Goal: Task Accomplishment & Management: Manage account settings

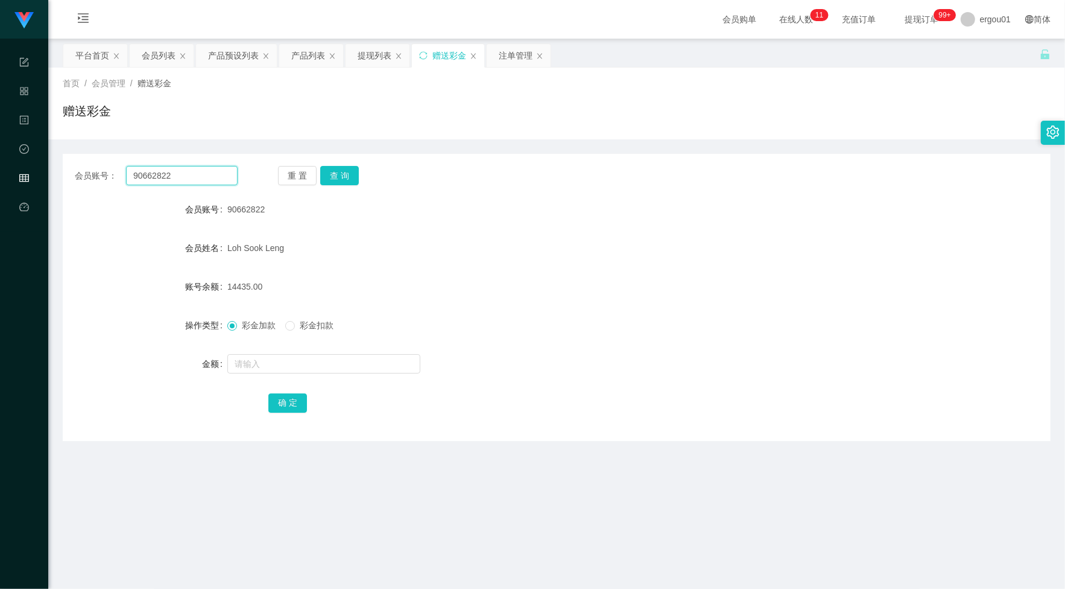
drag, startPoint x: 167, startPoint y: 169, endPoint x: 176, endPoint y: 176, distance: 12.1
click at [174, 176] on input "90662822" at bounding box center [182, 175] width 112 height 19
paste input "226617"
type input "90226617"
click at [350, 173] on button "查 询" at bounding box center [339, 175] width 39 height 19
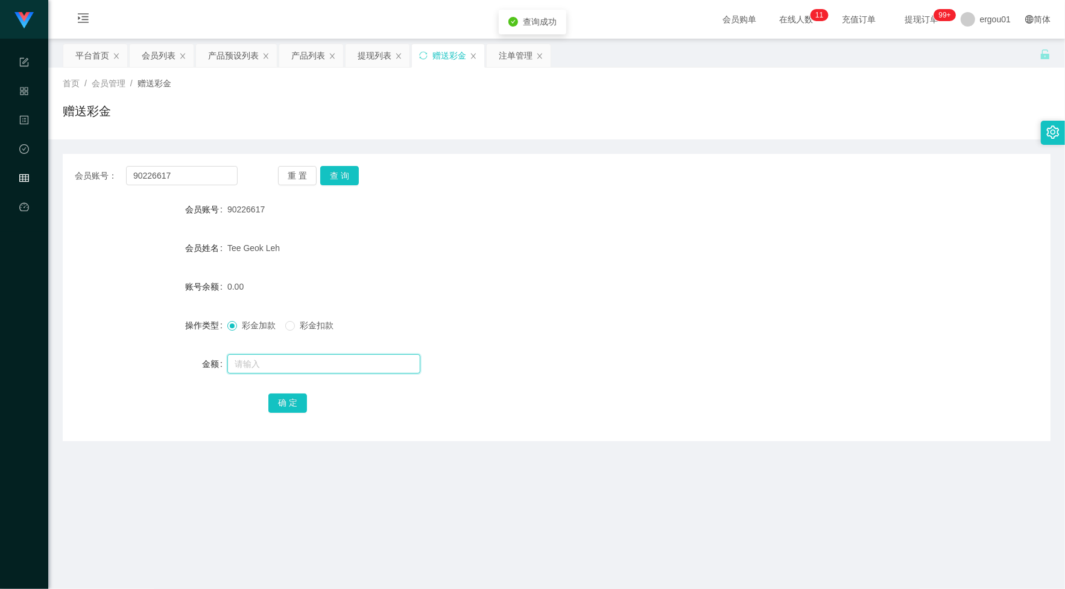
click at [265, 361] on input "text" at bounding box center [323, 363] width 193 height 19
type input "500"
click at [293, 403] on button "确 定" at bounding box center [287, 402] width 39 height 19
click at [219, 176] on input "90226617" at bounding box center [182, 175] width 112 height 19
paste input "steve877"
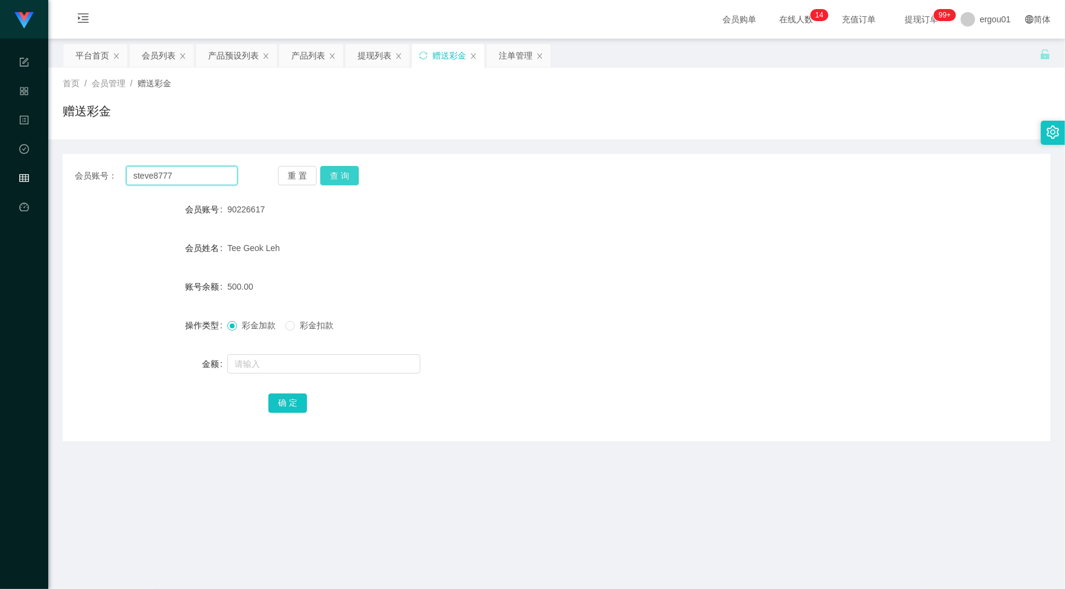
type input "steve8777"
drag, startPoint x: 344, startPoint y: 176, endPoint x: 345, endPoint y: 251, distance: 75.4
click at [344, 176] on button "查 询" at bounding box center [339, 175] width 39 height 19
click at [320, 355] on input "text" at bounding box center [323, 363] width 193 height 19
type input "500"
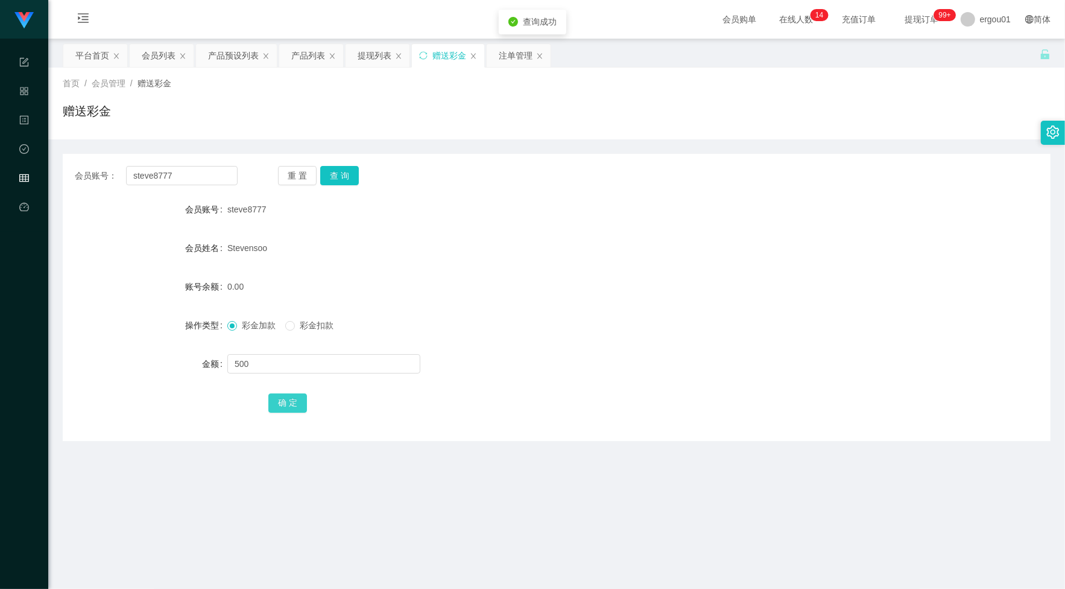
click at [291, 399] on button "确 定" at bounding box center [287, 402] width 39 height 19
click at [203, 166] on input "steve8777" at bounding box center [182, 175] width 112 height 19
paste input "9022661"
type input "90226617"
click at [334, 170] on button "查 询" at bounding box center [339, 175] width 39 height 19
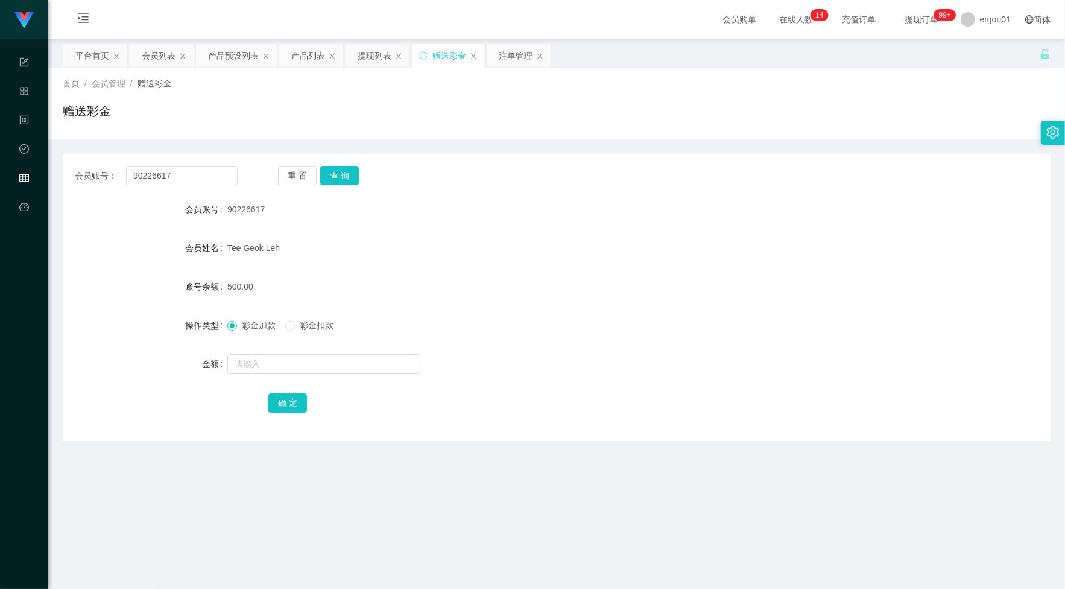
click at [585, 141] on div "会员账号： 90226617 重 置 查 询 会员账号 90226617 会员姓名 Tee Geok Leh 账号余额 500.00 操作类型 彩金加款 彩金…" at bounding box center [557, 290] width 988 height 302
click at [145, 56] on div "会员列表" at bounding box center [159, 55] width 34 height 23
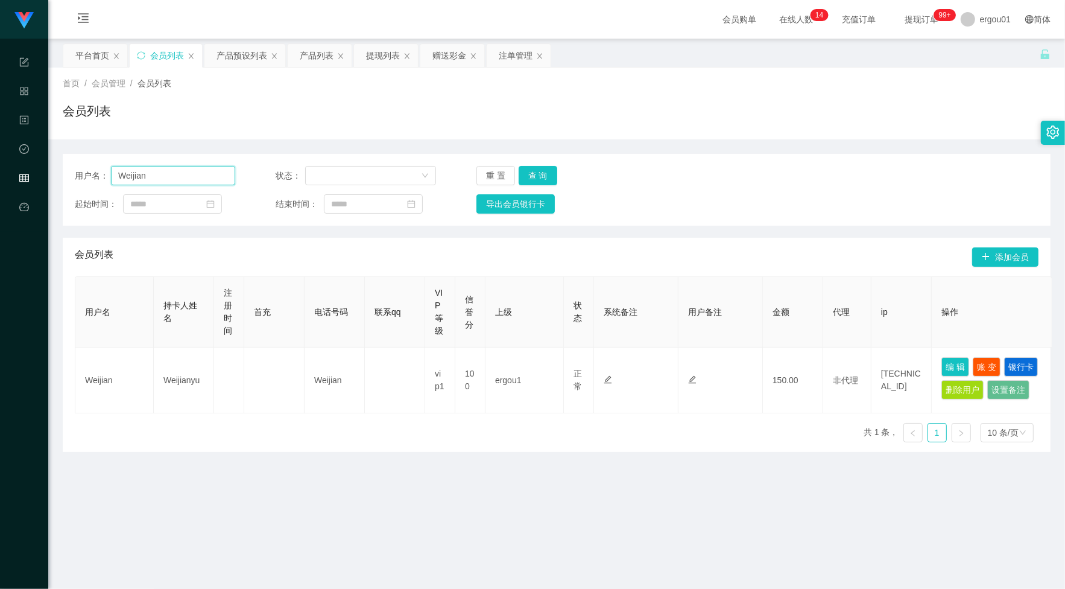
click at [153, 173] on input "Weijian" at bounding box center [173, 175] width 124 height 19
paste input "steve8777"
type input "steve8777"
click at [541, 165] on div "用户名： steve8777 状态： 重 置 查 询 起始时间： 结束时间： 导出会员银行卡" at bounding box center [557, 190] width 988 height 72
click at [537, 164] on div "用户名： steve8777 状态： 重 置 查 询 起始时间： 结束时间： 导出会员银行卡" at bounding box center [557, 190] width 988 height 72
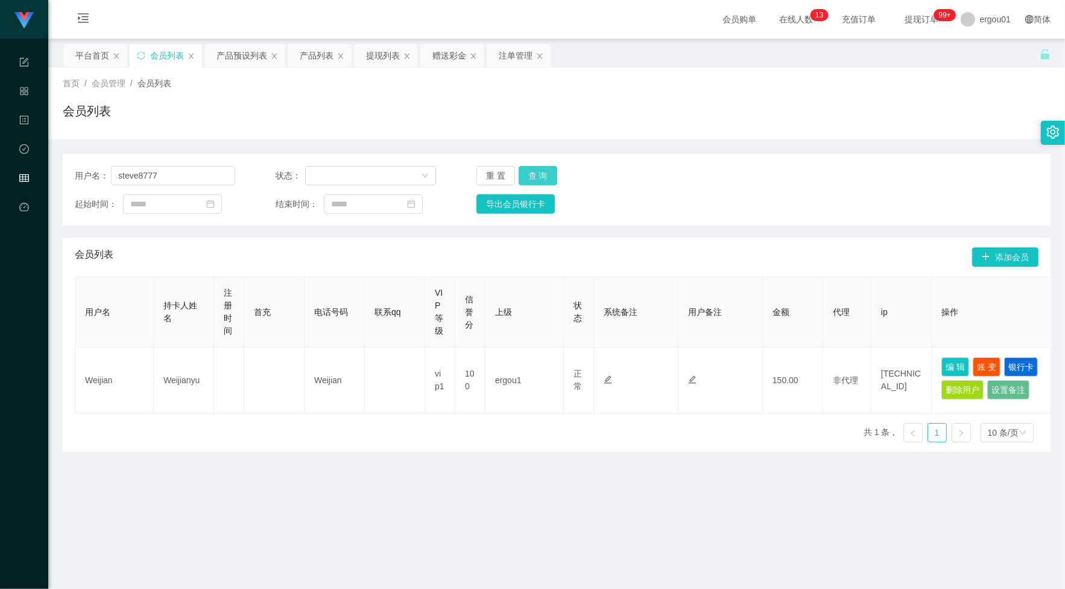
click at [535, 177] on button "查 询" at bounding box center [538, 175] width 39 height 19
click at [535, 177] on div "重 置 查 询" at bounding box center [557, 175] width 160 height 19
click at [535, 178] on button "查 询" at bounding box center [538, 175] width 39 height 19
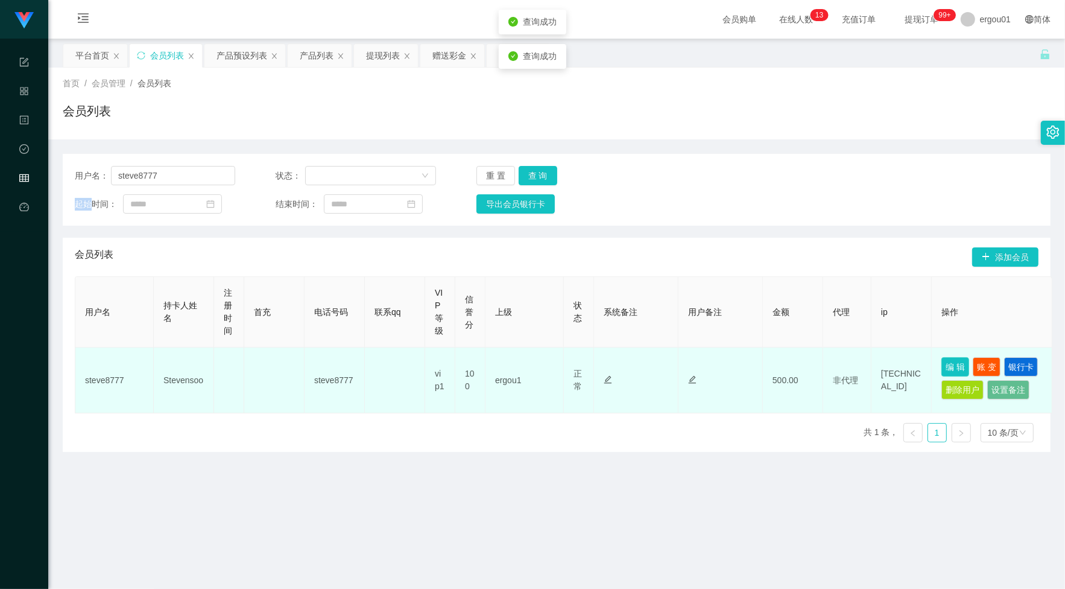
click at [962, 363] on button "编 辑" at bounding box center [956, 366] width 28 height 19
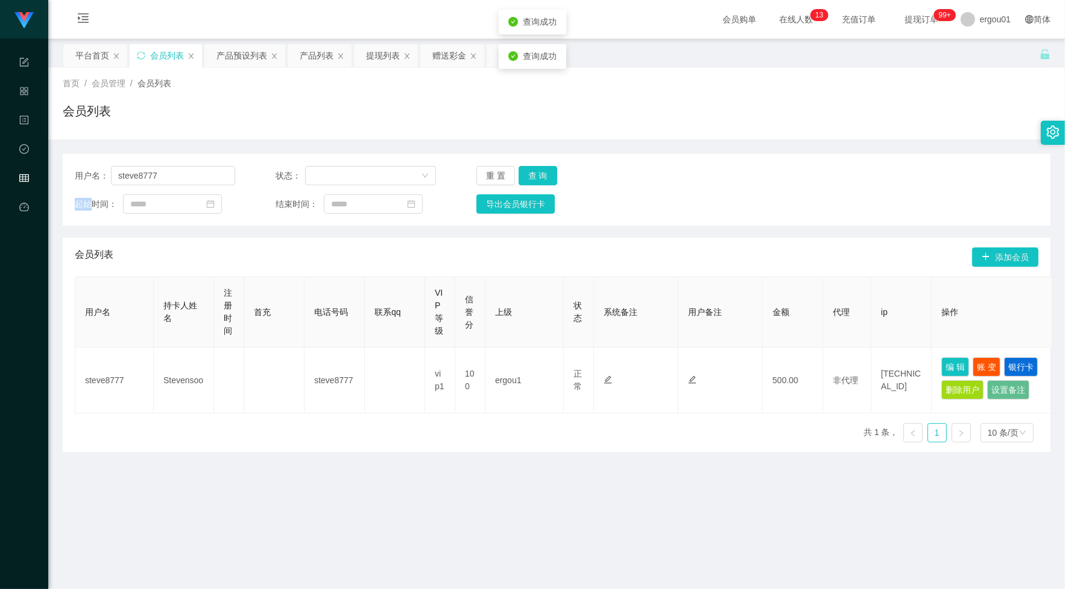
type input "steve8777"
type input "Stevensoo"
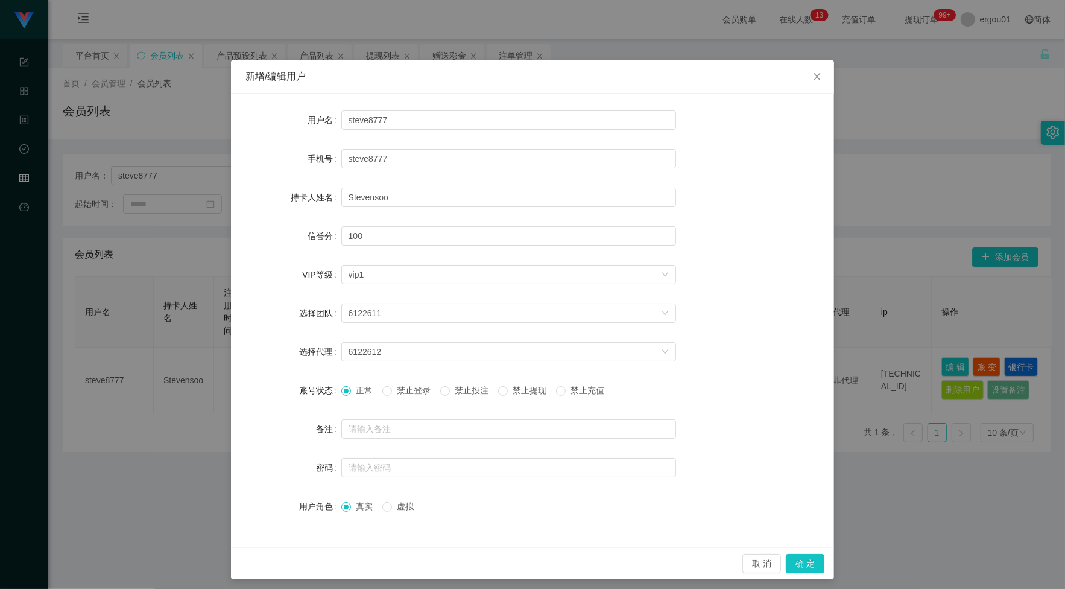
click at [532, 390] on span "禁止提现" at bounding box center [529, 391] width 43 height 10
click at [806, 565] on button "确 定" at bounding box center [805, 563] width 39 height 19
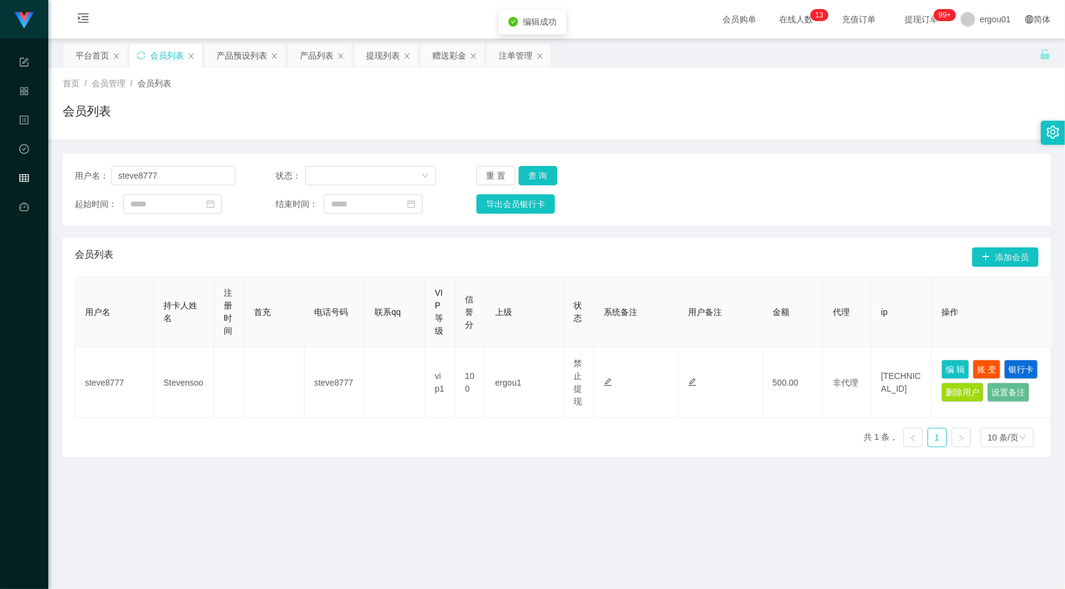
click at [623, 449] on div "用户名 持卡人姓名 注册时间 首充 电话号码 联系qq VIP等级 信誉分 上级 状态 系统备注 用户备注 金额 代理 ip 操作 steve8777 Ste…" at bounding box center [557, 366] width 964 height 180
click at [198, 188] on div "用户名： steve8777 状态： 重 置 查 询 起始时间： 结束时间： 导出会员银行卡" at bounding box center [557, 190] width 988 height 72
click at [200, 182] on input "steve8777" at bounding box center [173, 175] width 124 height 19
paste input "9022661"
type input "90226617"
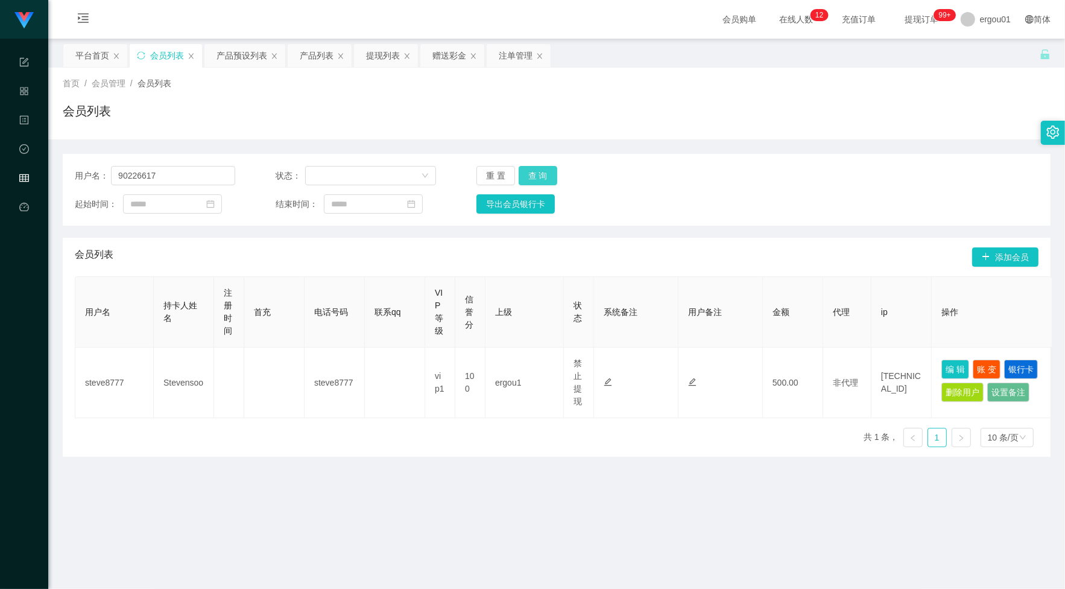
click at [531, 167] on button "查 询" at bounding box center [538, 175] width 39 height 19
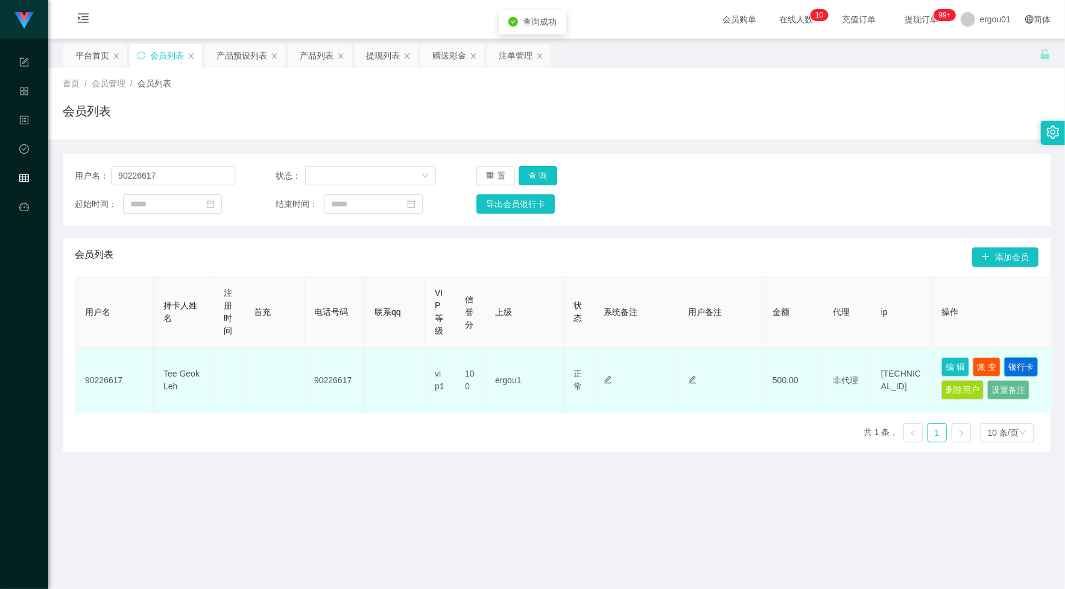
click at [1005, 376] on button "银行卡" at bounding box center [1022, 366] width 34 height 19
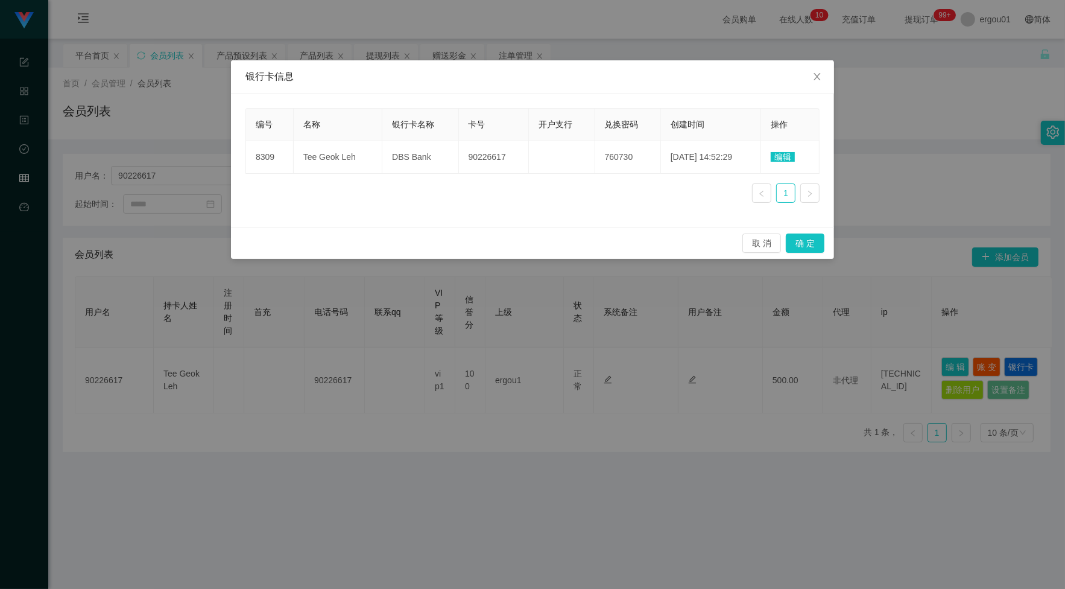
click at [653, 381] on div "银行卡信息 编号 名称 银行卡名称 卡号 开户支行 兑换密码 创建时间 操作 8309 Tee Geok Leh DBS Bank 90226617 7607…" at bounding box center [532, 294] width 1065 height 589
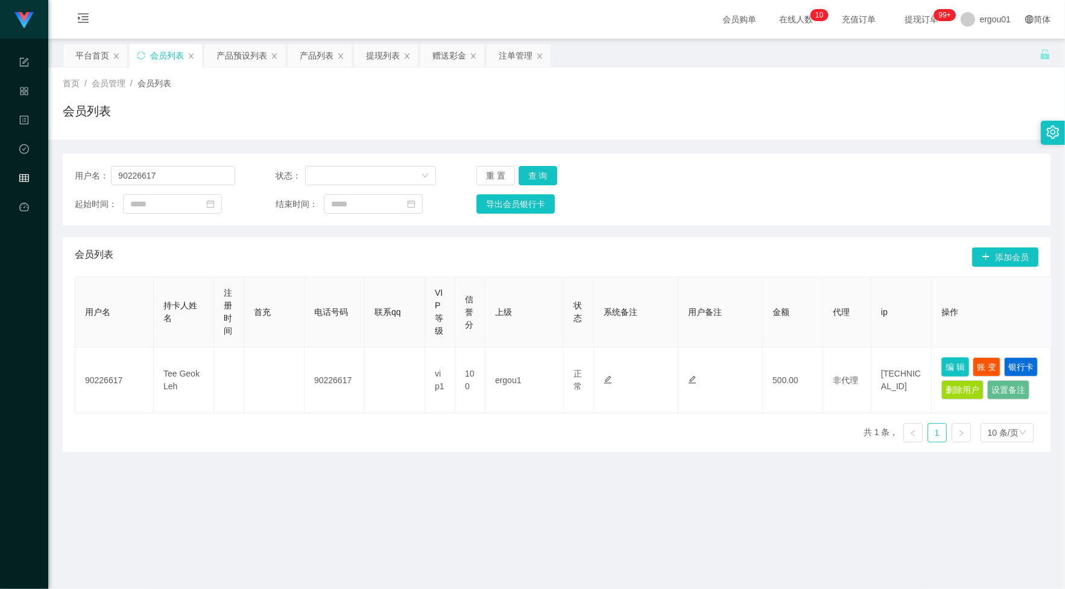
click at [956, 366] on button "编 辑" at bounding box center [956, 366] width 28 height 19
type input "90226617"
type input "Tee Geok Leh"
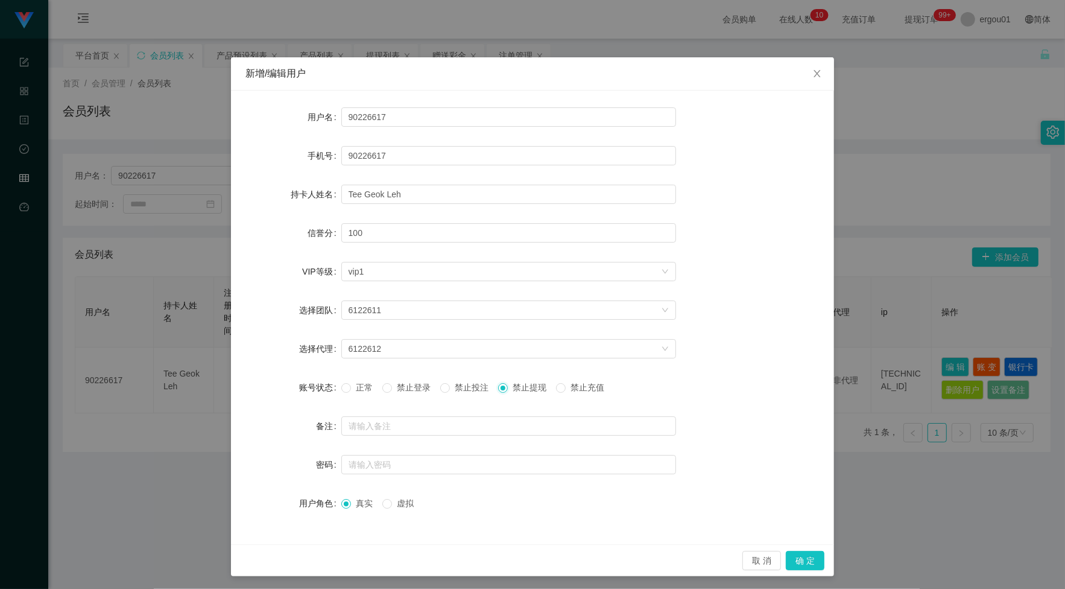
scroll to position [4, 0]
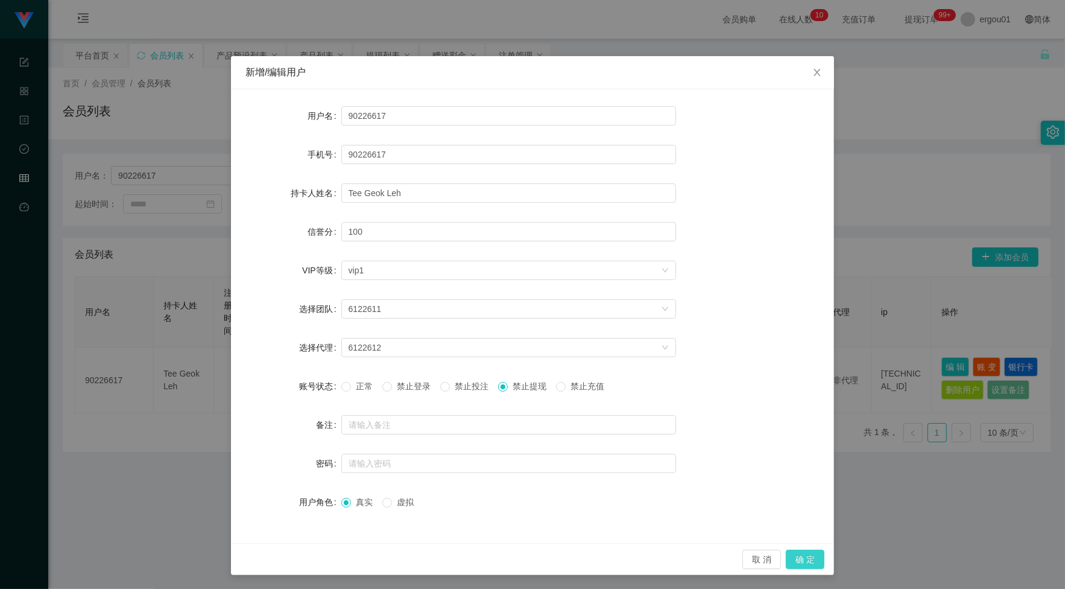
click at [798, 555] on button "确 定" at bounding box center [805, 559] width 39 height 19
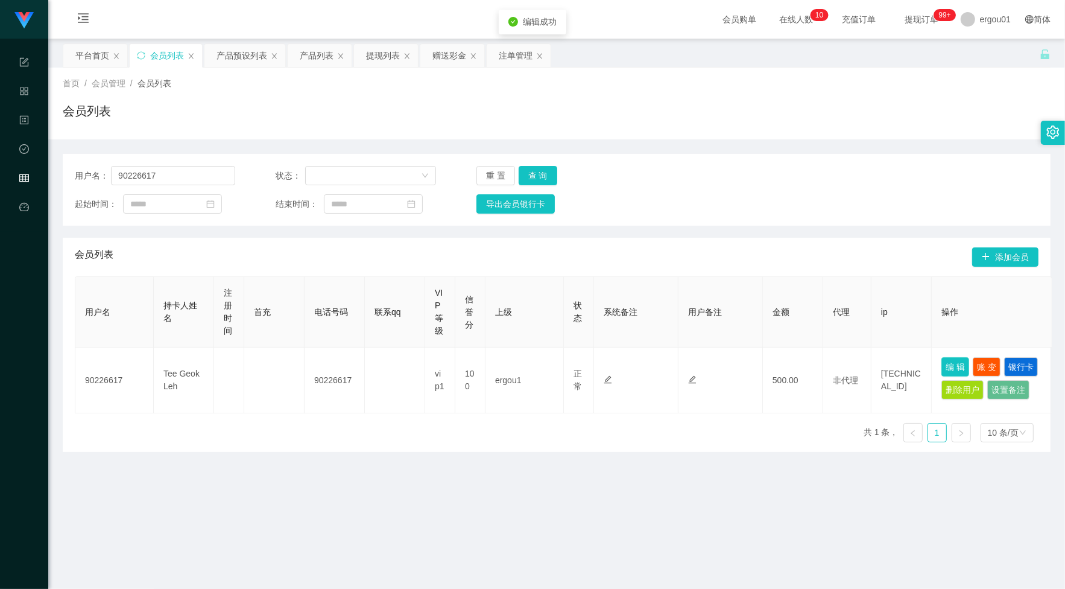
scroll to position [0, 0]
click at [696, 457] on div "用户名 持卡人姓名 注册时间 首充 电话号码 联系qq VIP等级 信誉分 上级 状态 系统备注 用户备注 金额 代理 ip 操作 90226617 Tee …" at bounding box center [557, 366] width 964 height 180
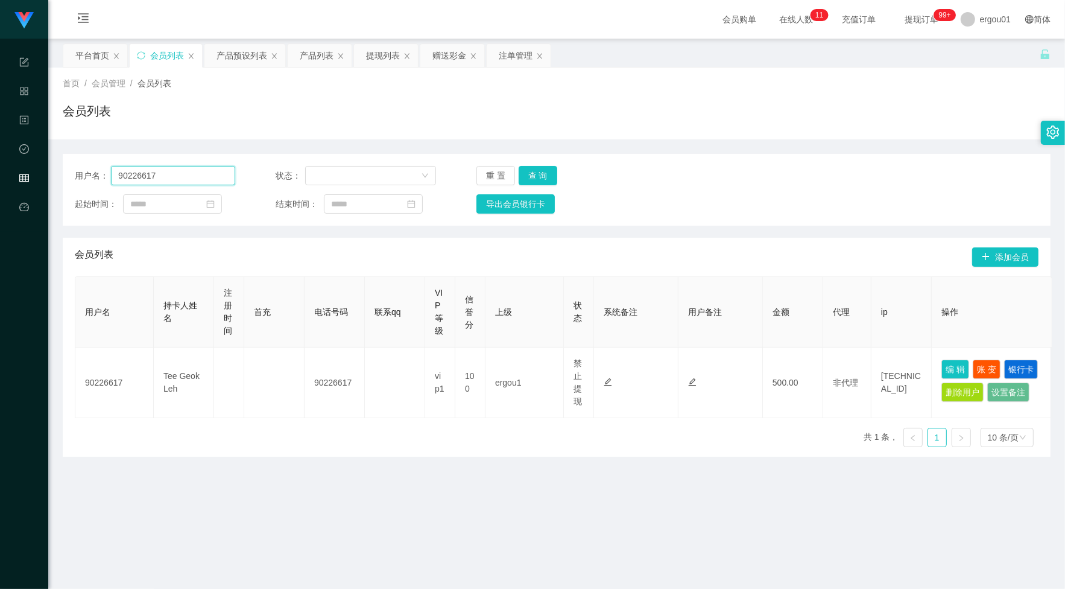
drag, startPoint x: 194, startPoint y: 174, endPoint x: 214, endPoint y: 174, distance: 20.5
click at [194, 174] on input "90226617" at bounding box center [173, 175] width 124 height 19
paste input "6308684"
type input "96308684"
click at [535, 169] on button "查 询" at bounding box center [538, 175] width 39 height 19
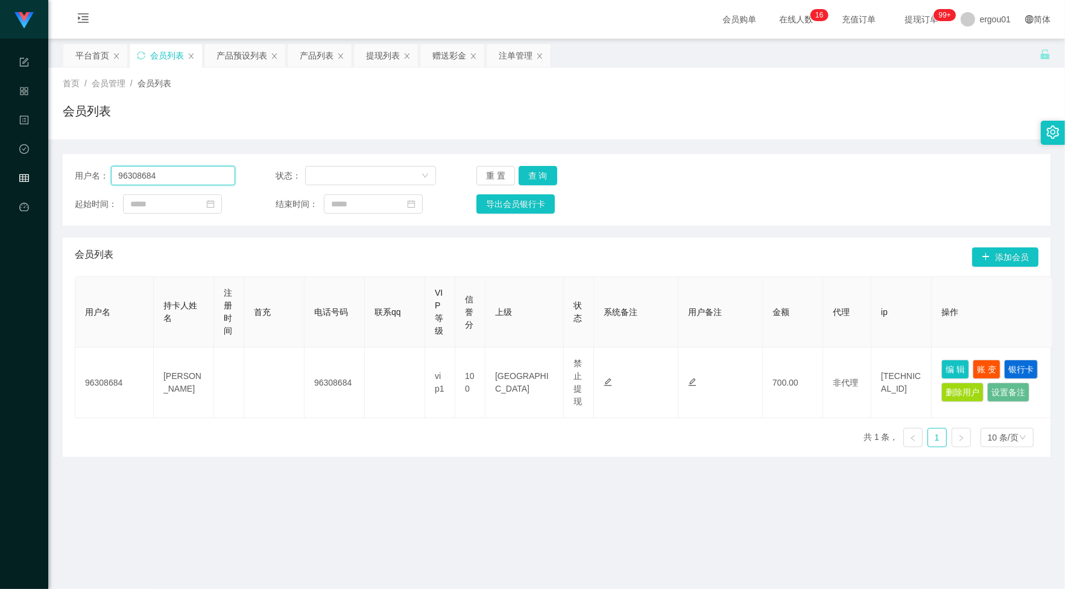
click at [197, 173] on input "96308684" at bounding box center [173, 175] width 124 height 19
click at [436, 45] on div "赠送彩金" at bounding box center [450, 55] width 34 height 23
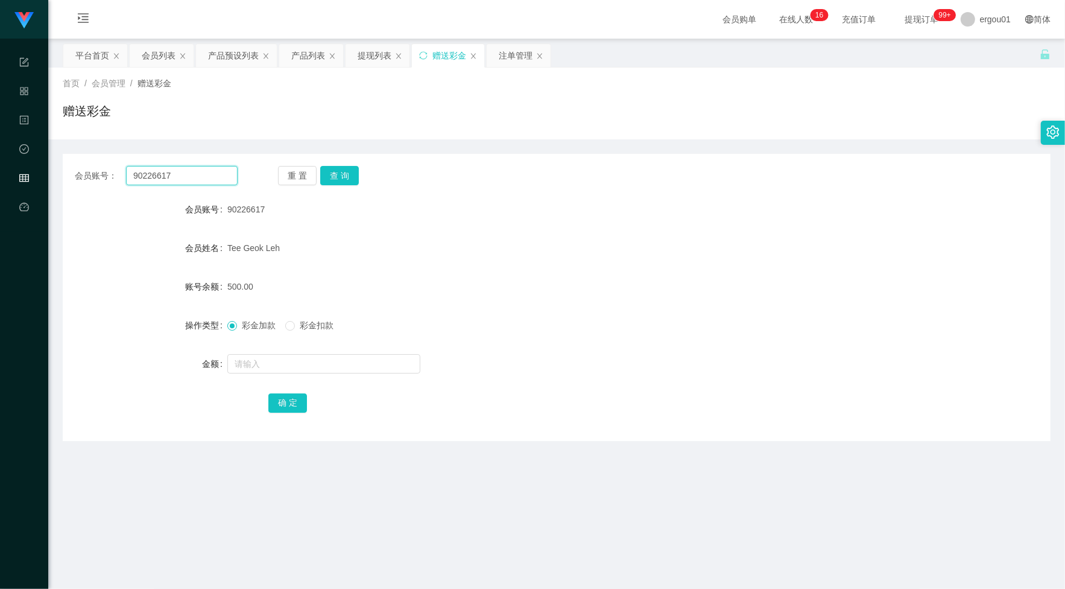
click at [198, 168] on input "90226617" at bounding box center [182, 175] width 112 height 19
paste input "6129031"
type input "96129031"
click at [348, 178] on button "查 询" at bounding box center [339, 175] width 39 height 19
drag, startPoint x: 324, startPoint y: 348, endPoint x: 320, endPoint y: 359, distance: 11.7
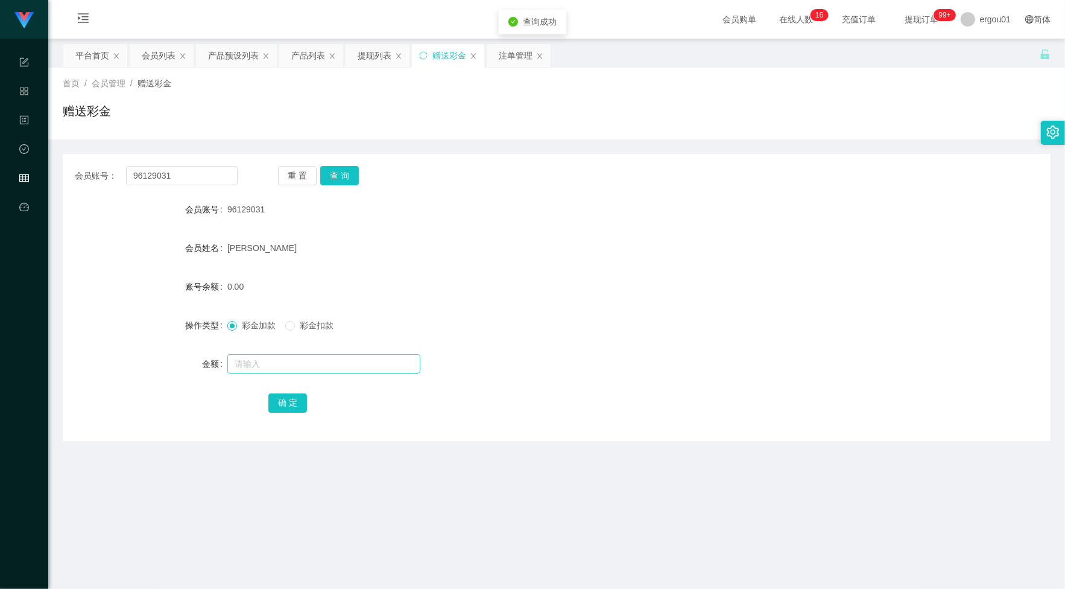
click at [320, 358] on form "会员账号 96129031 会员姓名 Hu Ji Hu 账号余额 0.00 操作类型 彩金加款 彩金扣款 金额 确 定" at bounding box center [557, 305] width 988 height 217
click at [319, 360] on input "text" at bounding box center [323, 363] width 193 height 19
type input "1000"
click at [287, 399] on button "确 定" at bounding box center [287, 402] width 39 height 19
click at [164, 57] on div "会员列表" at bounding box center [159, 55] width 34 height 23
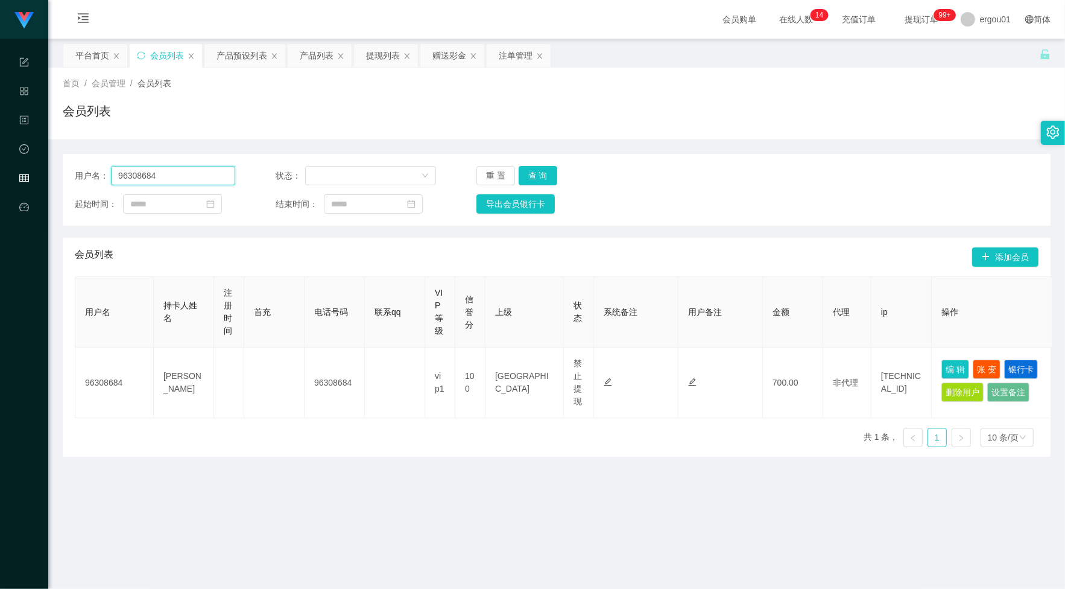
click at [187, 176] on input "96308684" at bounding box center [173, 175] width 124 height 19
paste input "129031"
type input "96129031"
click at [544, 174] on button "查 询" at bounding box center [538, 175] width 39 height 19
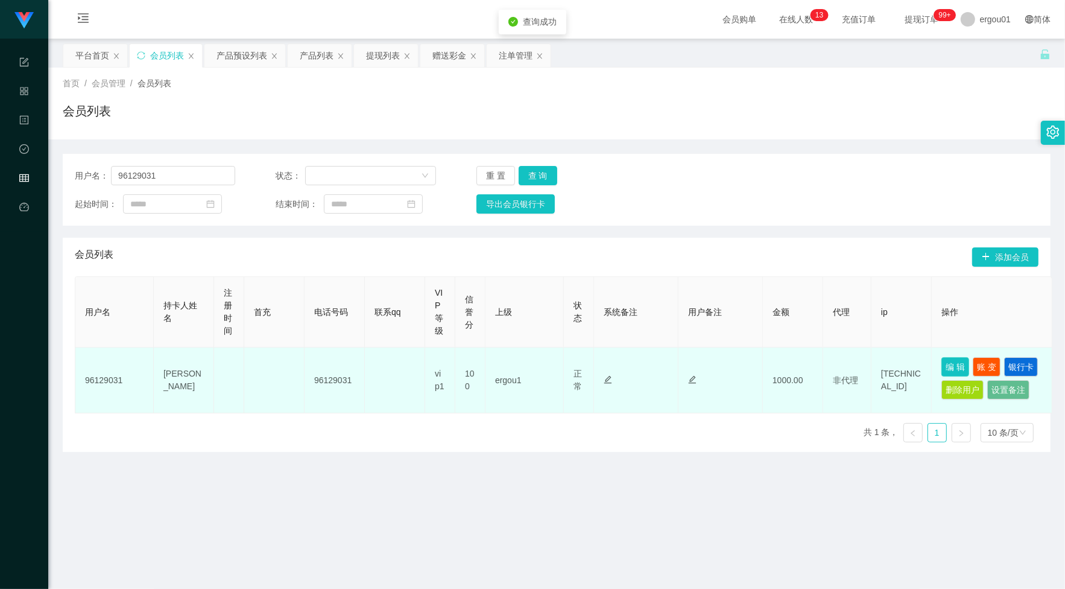
click at [951, 364] on button "编 辑" at bounding box center [956, 366] width 28 height 19
type input "96129031"
type input "Hu Ji Hu"
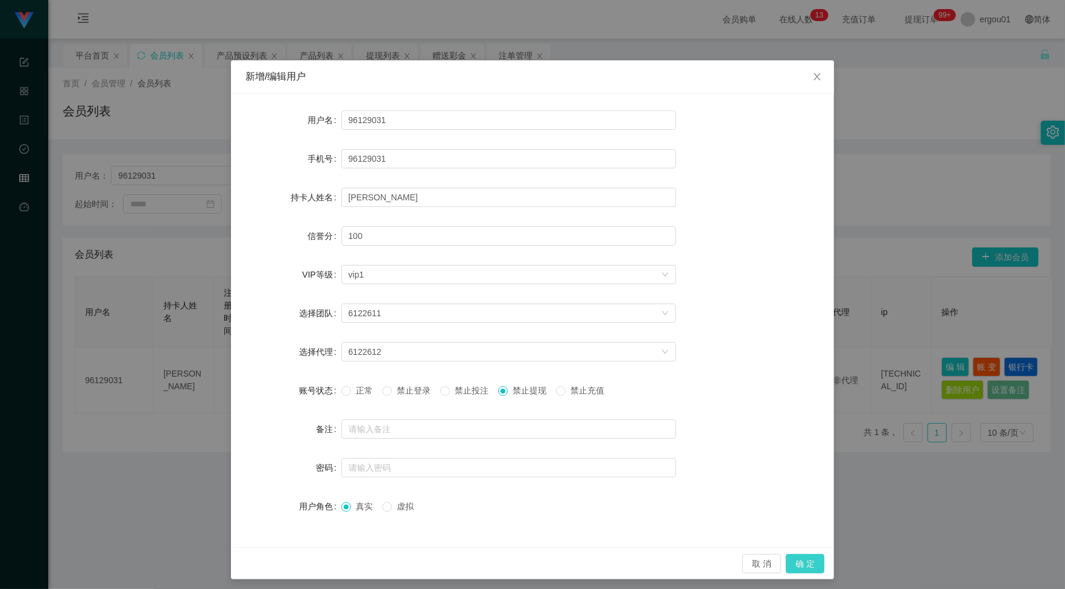
click at [802, 562] on button "确 定" at bounding box center [805, 563] width 39 height 19
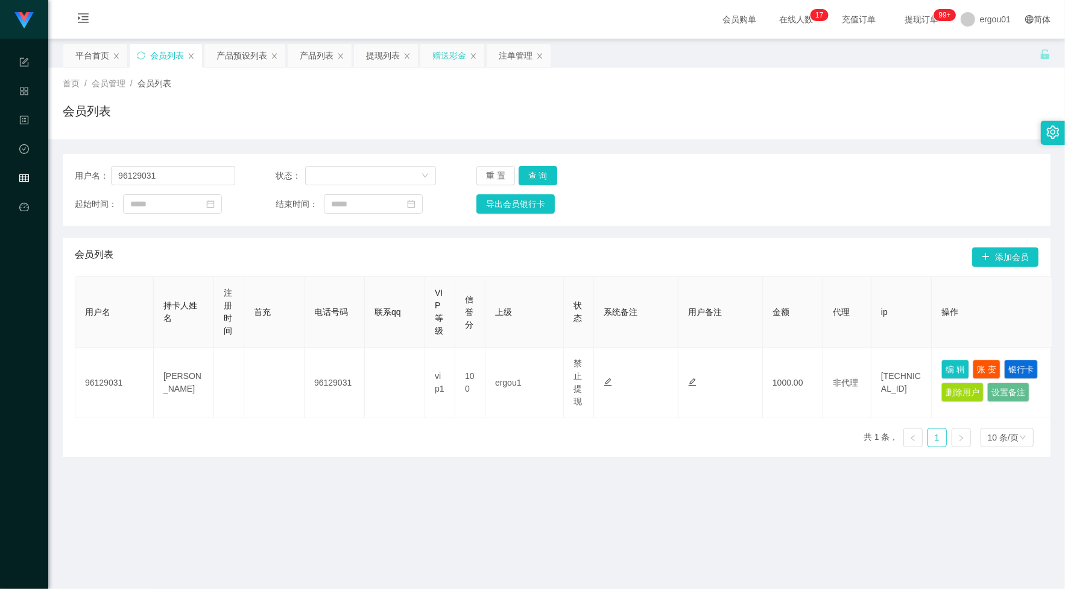
click at [446, 49] on div "赠送彩金" at bounding box center [450, 55] width 34 height 23
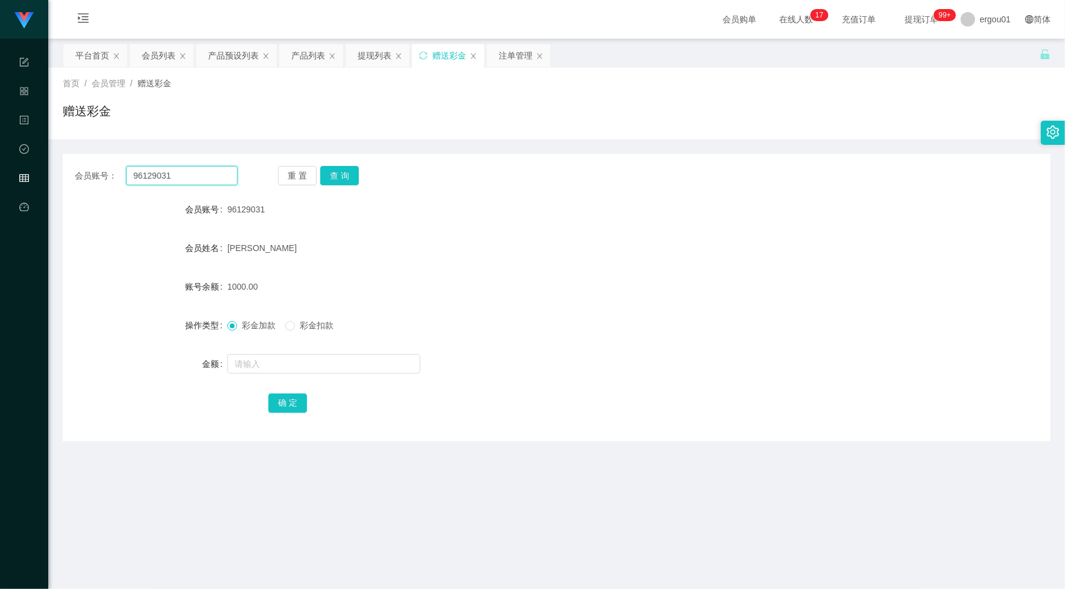
click at [176, 176] on input "96129031" at bounding box center [182, 175] width 112 height 19
paste input "3461218"
type input "93461218"
click at [333, 175] on button "查 询" at bounding box center [339, 175] width 39 height 19
click at [272, 353] on div at bounding box center [515, 364] width 577 height 24
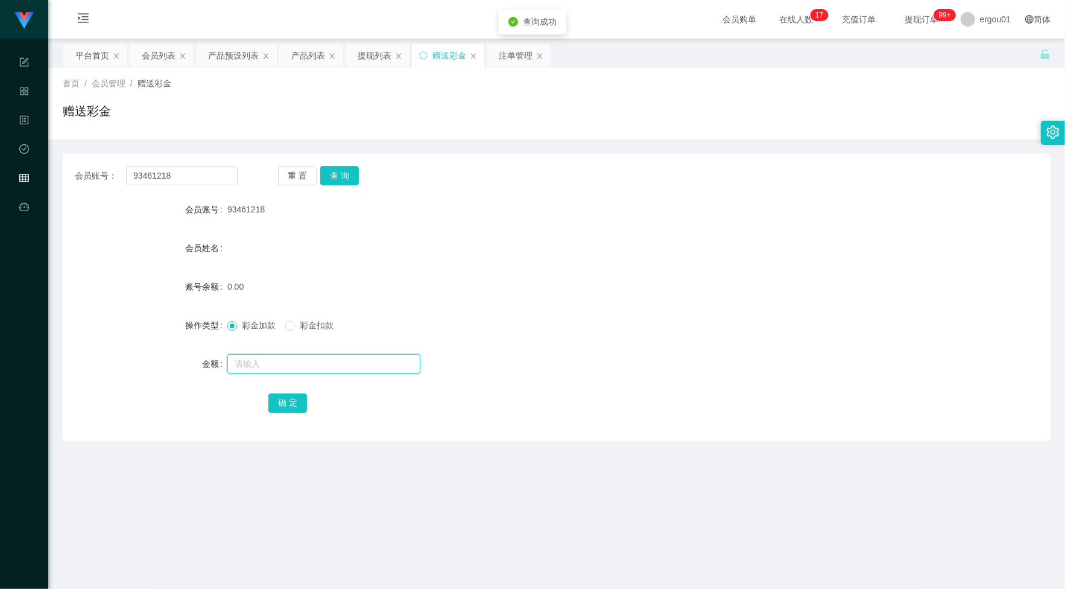
click at [273, 363] on input "text" at bounding box center [323, 363] width 193 height 19
type input "100"
click at [278, 406] on button "确 定" at bounding box center [287, 402] width 39 height 19
click at [240, 59] on div "产品预设列表" at bounding box center [233, 55] width 51 height 23
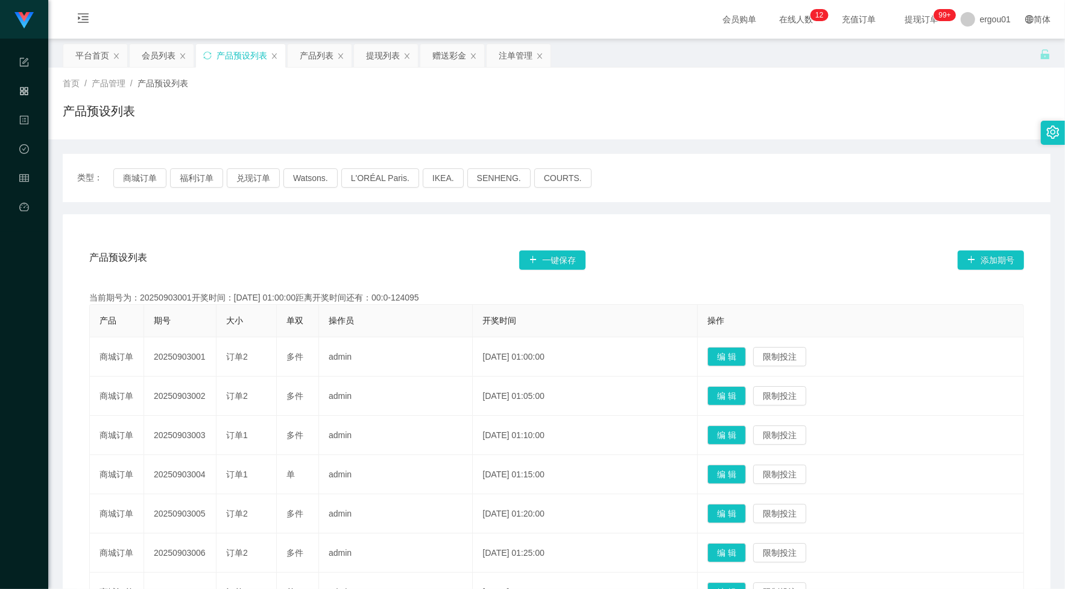
click at [647, 215] on div "产品预设列表 一键保存 添加期号 当前期号为：20250903001开奖时间：2025-09-03 01:00:00距离开奖时间还有：00:0-124095 …" at bounding box center [557, 498] width 988 height 568
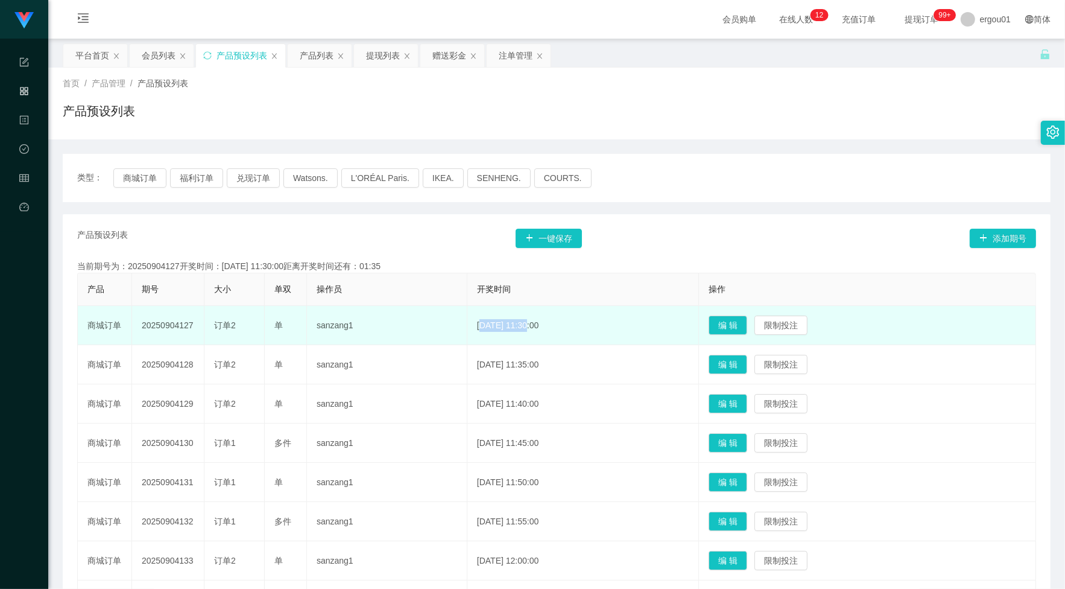
drag, startPoint x: 468, startPoint y: 321, endPoint x: 547, endPoint y: 328, distance: 78.7
click at [547, 328] on td "[DATE] 11:30:00" at bounding box center [584, 325] width 232 height 39
drag, startPoint x: 547, startPoint y: 328, endPoint x: 480, endPoint y: 331, distance: 66.4
click at [480, 331] on td "[DATE] 11:30:00" at bounding box center [584, 325] width 232 height 39
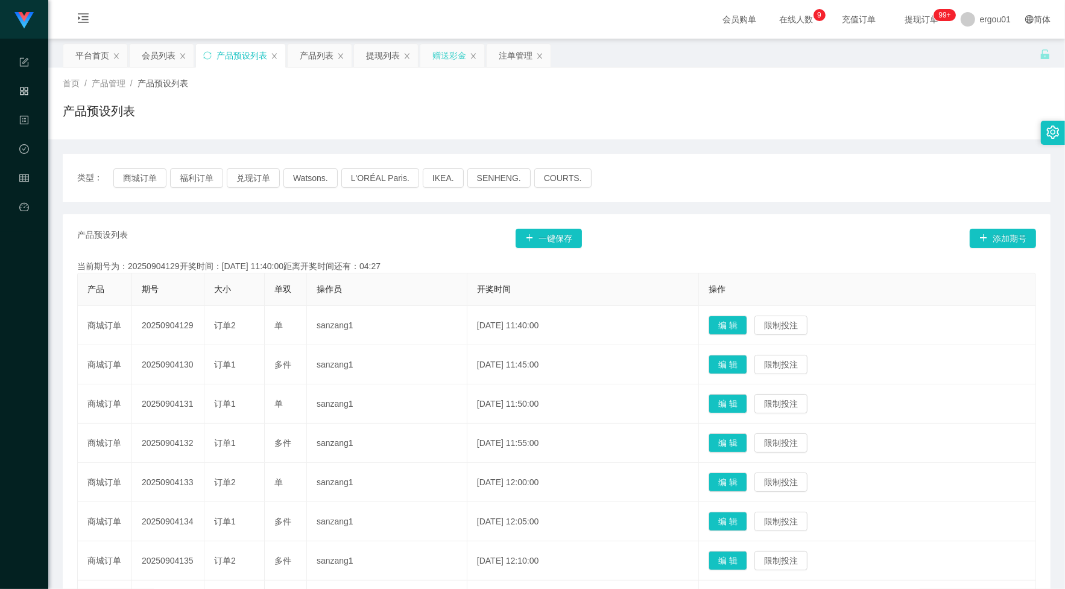
click at [460, 58] on div "赠送彩金" at bounding box center [450, 55] width 34 height 23
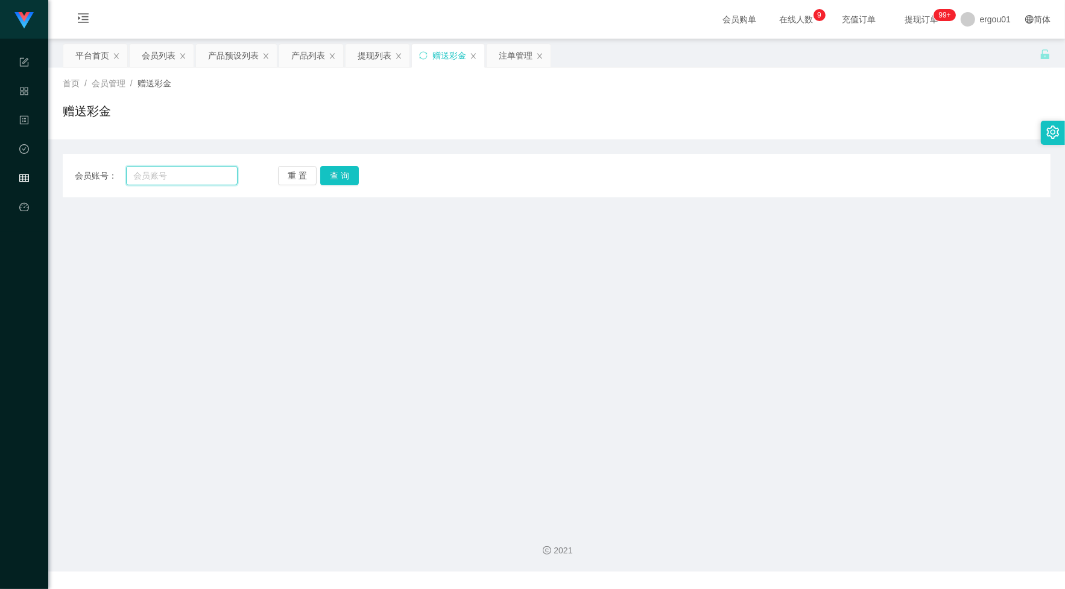
click at [186, 179] on input "text" at bounding box center [182, 175] width 112 height 19
paste input "93461218"
click at [339, 176] on button "查 询" at bounding box center [339, 175] width 39 height 19
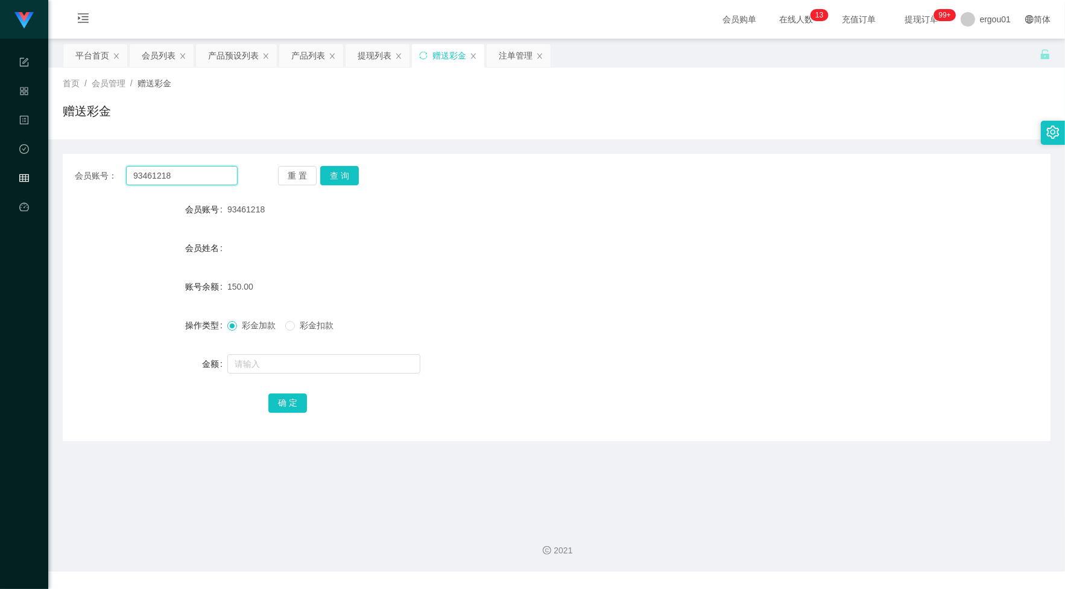
click at [209, 174] on input "93461218" at bounding box center [182, 175] width 112 height 19
paste input "729826055"
type input "729826055"
drag, startPoint x: 327, startPoint y: 180, endPoint x: 334, endPoint y: 179, distance: 6.7
click at [329, 180] on button "查 询" at bounding box center [339, 175] width 39 height 19
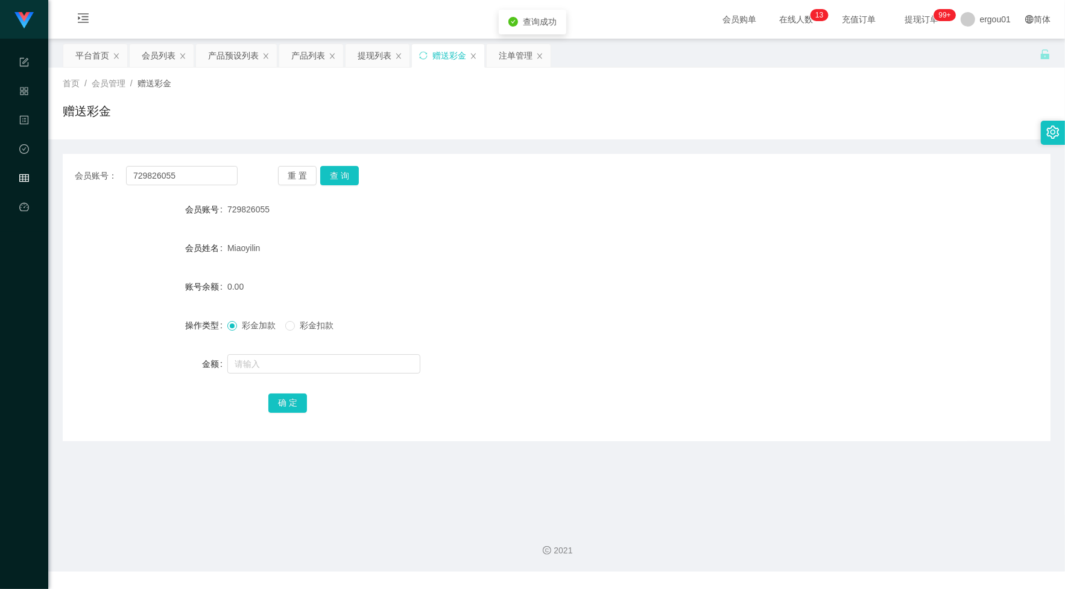
click at [352, 352] on div at bounding box center [515, 364] width 577 height 24
click at [350, 365] on input "text" at bounding box center [323, 363] width 193 height 19
type input "500"
click at [291, 397] on button "确 定" at bounding box center [287, 402] width 39 height 19
drag, startPoint x: 184, startPoint y: 170, endPoint x: 191, endPoint y: 172, distance: 6.9
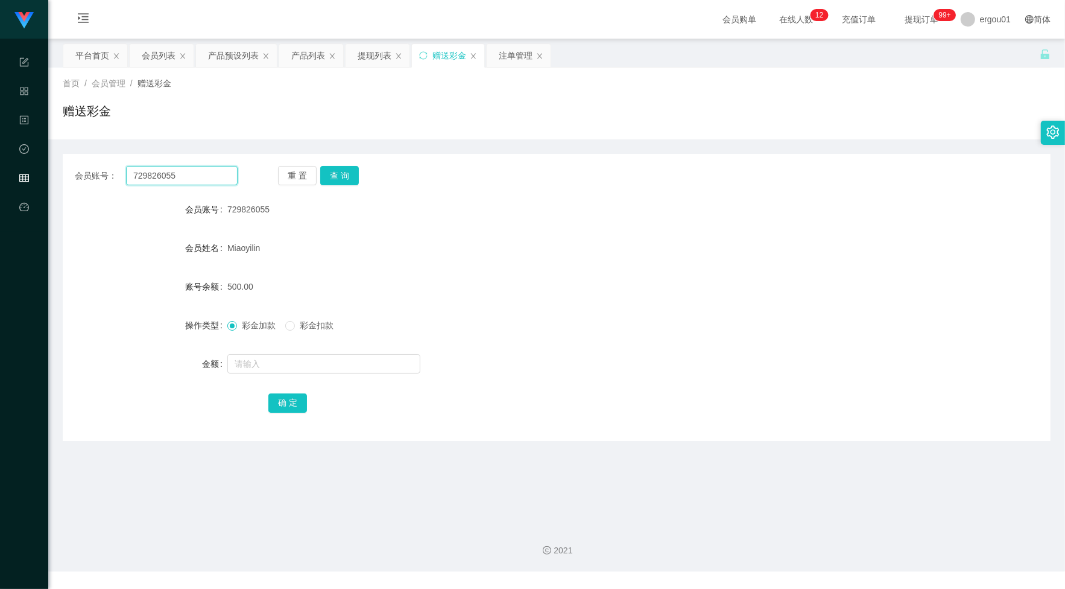
click at [184, 170] on input "729826055" at bounding box center [182, 175] width 112 height 19
paste input "Weijian"
type input "Weijian"
click at [342, 176] on button "查 询" at bounding box center [339, 175] width 39 height 19
drag, startPoint x: 284, startPoint y: 382, endPoint x: 309, endPoint y: 363, distance: 31.5
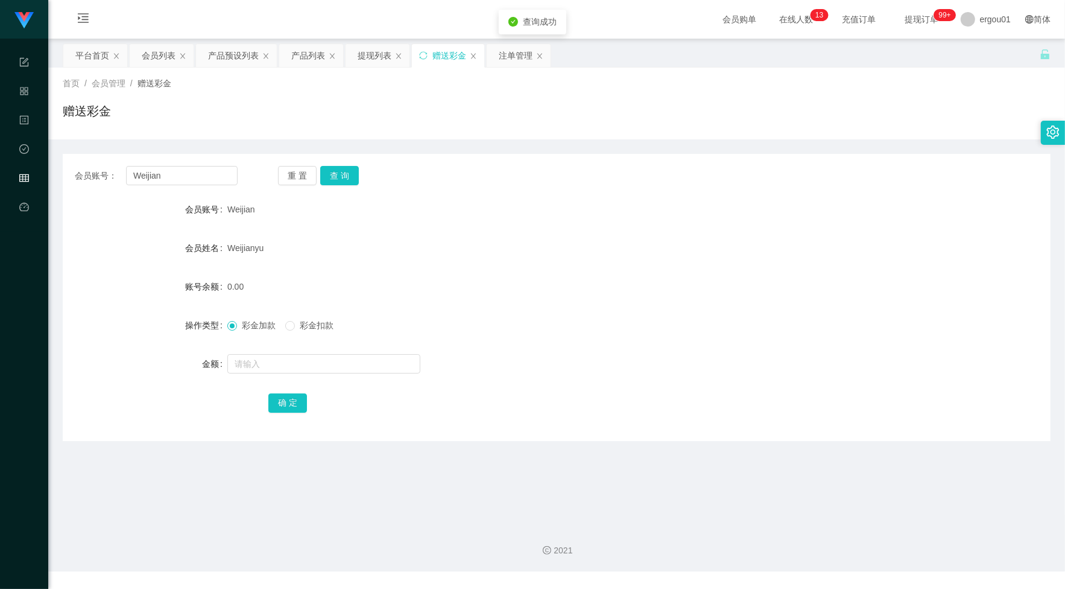
click at [284, 382] on form "会员账号 Weijian 会员姓名 [PERSON_NAME] 账号余额 0.00 操作类型 彩金加款 彩金扣款 金额 确 定" at bounding box center [557, 305] width 988 height 217
click at [309, 363] on input "text" at bounding box center [323, 363] width 193 height 19
type input "500"
click at [285, 403] on button "确 定" at bounding box center [287, 402] width 39 height 19
click at [192, 173] on input "Weijian" at bounding box center [182, 175] width 112 height 19
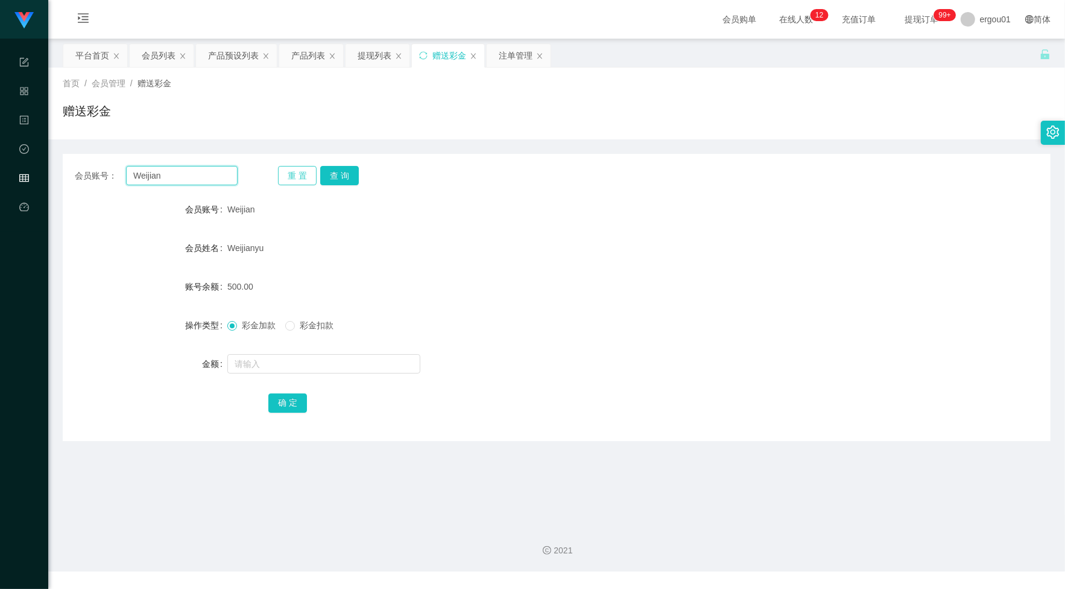
paste input "kleinMoretti"
type input "kleinMoretti"
drag, startPoint x: 344, startPoint y: 174, endPoint x: 333, endPoint y: 204, distance: 32.3
click at [344, 174] on button "查 询" at bounding box center [339, 175] width 39 height 19
click at [320, 365] on input "text" at bounding box center [323, 363] width 193 height 19
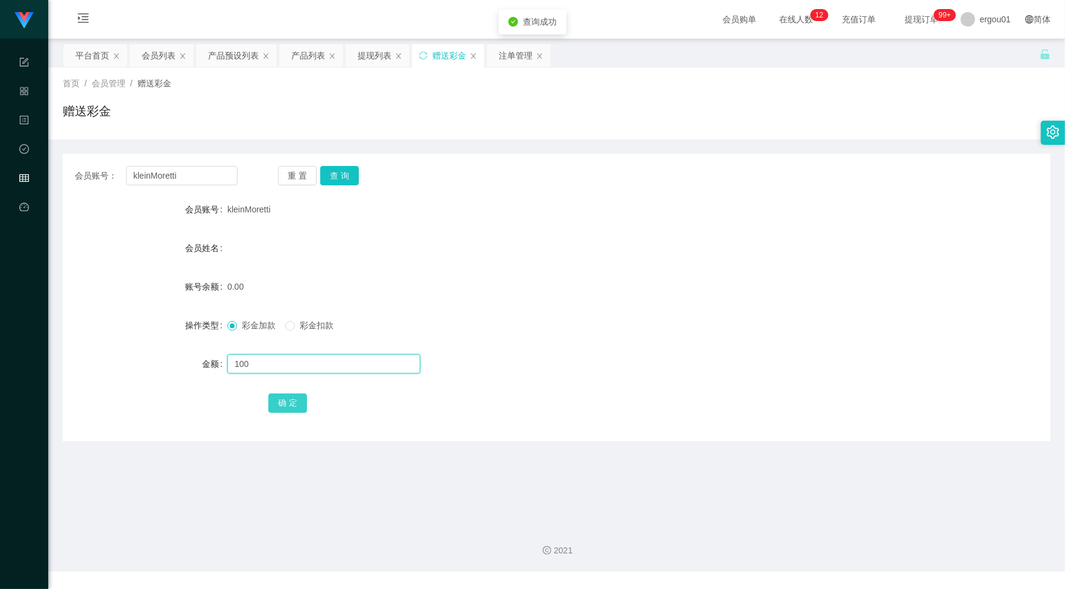
type input "100"
click at [293, 394] on button "确 定" at bounding box center [287, 402] width 39 height 19
click at [176, 152] on div "会员账号： kleinMoretti 重 置 查 询 会员账号 kleinMoretti 会员姓名 账号余额 100.00 操作类型 彩金加款 彩金扣款 金额…" at bounding box center [557, 290] width 988 height 302
click at [242, 53] on div "产品预设列表" at bounding box center [233, 55] width 51 height 23
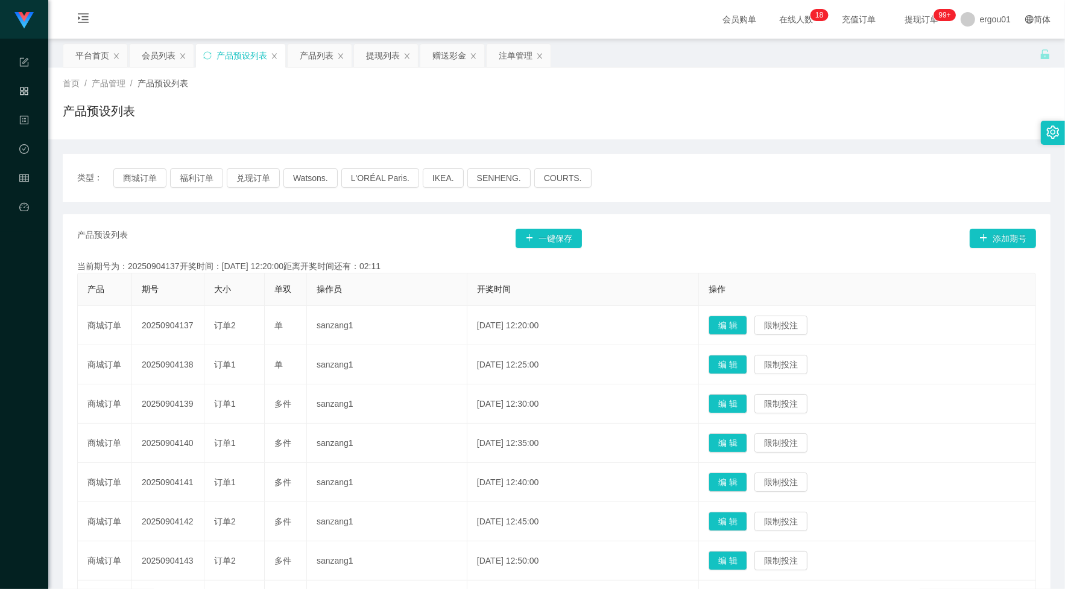
click at [802, 139] on div "类型： 商城订单 福利订单 兑现订单 Watsons. L'ORÉAL Paris. IKEA. [GEOGRAPHIC_DATA]. COURTS. 产品预…" at bounding box center [557, 445] width 988 height 612
click at [153, 55] on div "会员列表" at bounding box center [159, 55] width 34 height 23
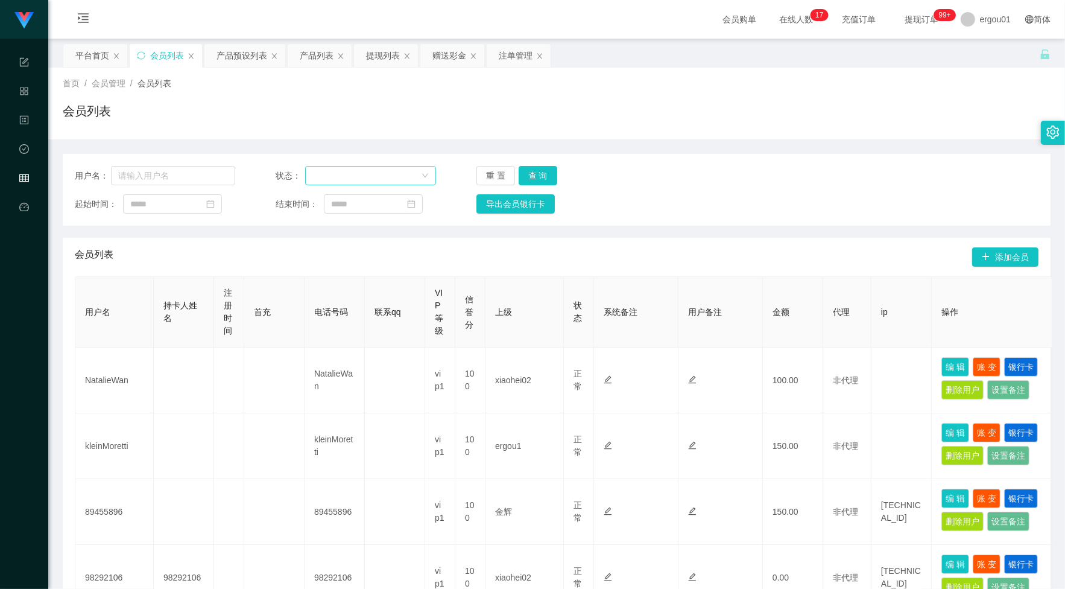
click at [383, 176] on div at bounding box center [367, 176] width 109 height 18
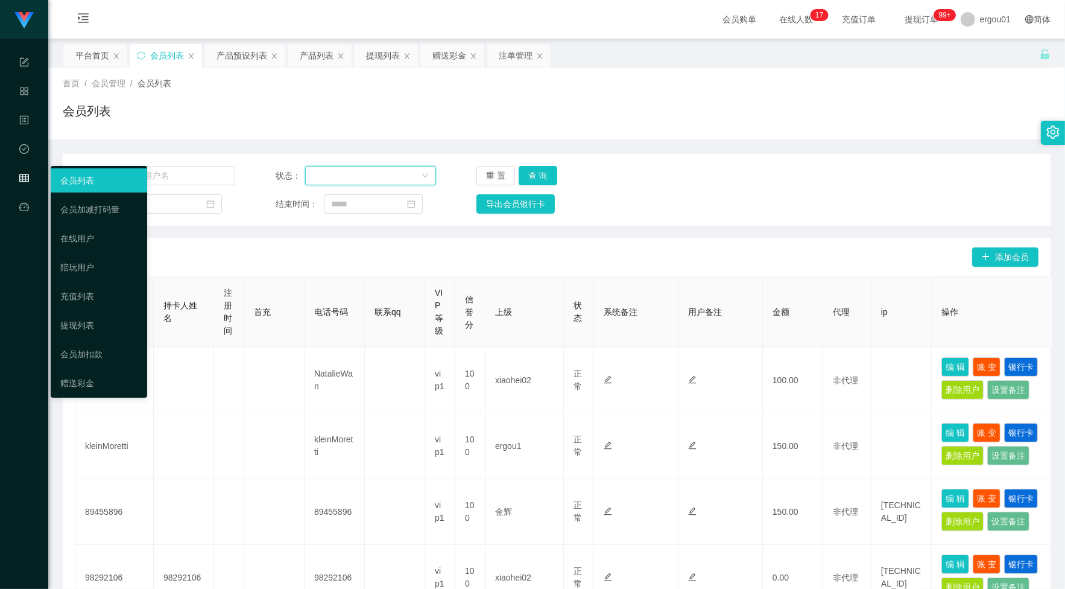
click at [127, 169] on link "会员列表" at bounding box center [98, 180] width 77 height 24
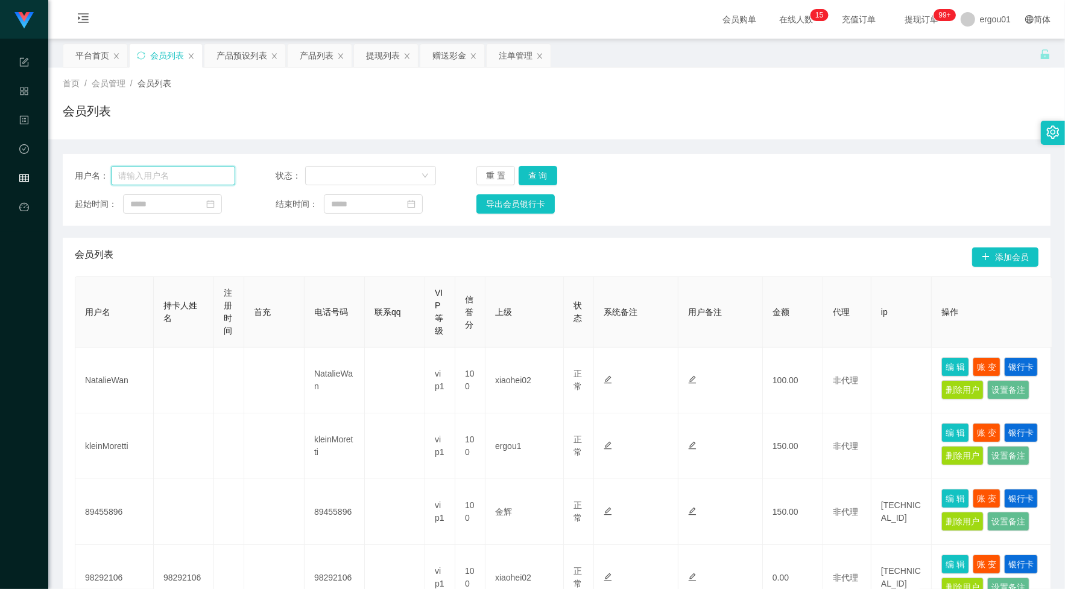
click at [189, 170] on input "text" at bounding box center [173, 175] width 124 height 19
paste input "729826055"
click at [537, 174] on button "查 询" at bounding box center [538, 175] width 39 height 19
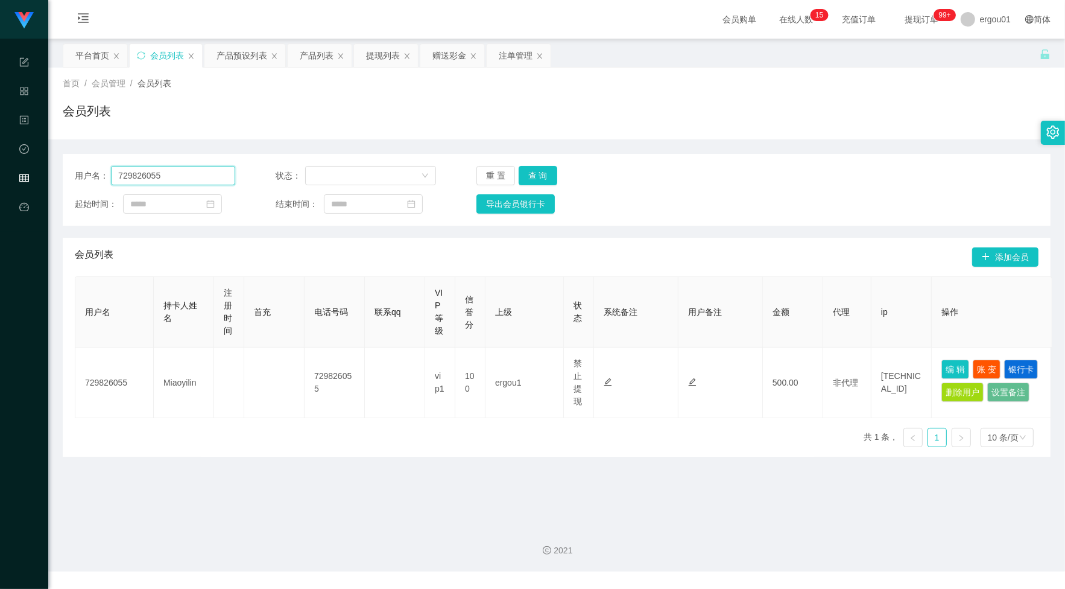
click at [168, 172] on input "729826055" at bounding box center [173, 175] width 124 height 19
paste input "Weijian"
type input "Weijian"
click at [532, 171] on button "查 询" at bounding box center [538, 175] width 39 height 19
click at [444, 56] on div "赠送彩金" at bounding box center [450, 55] width 34 height 23
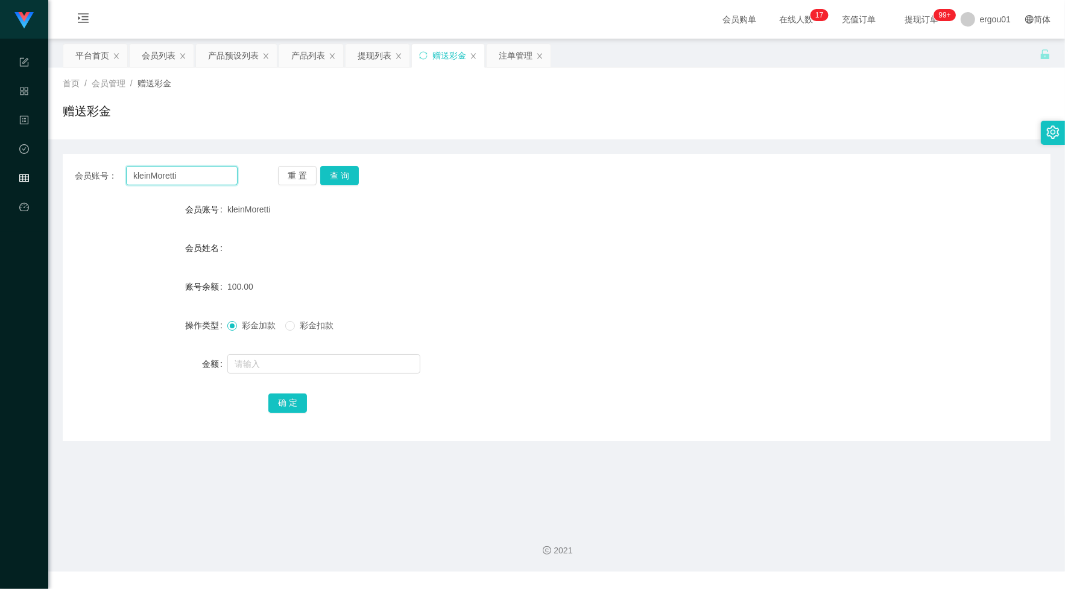
click at [188, 170] on input "kleinMoretti" at bounding box center [182, 175] width 112 height 19
click at [328, 182] on button "查 询" at bounding box center [339, 175] width 39 height 19
click at [310, 360] on input "text" at bounding box center [323, 363] width 193 height 19
drag, startPoint x: 754, startPoint y: 134, endPoint x: 745, endPoint y: 133, distance: 9.1
click at [754, 134] on div "首页 / 会员管理 / 赠送彩金 / 赠送彩金" at bounding box center [556, 104] width 1017 height 72
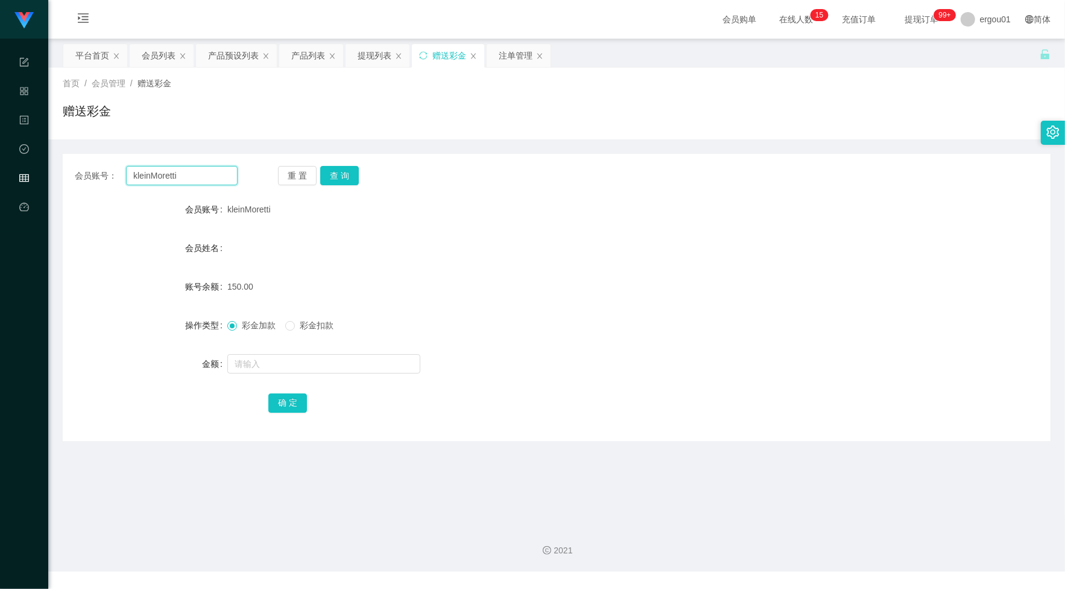
click at [203, 166] on input "kleinMoretti" at bounding box center [182, 175] width 112 height 19
paste input "93461218"
type input "93461218"
click at [341, 173] on button "查 询" at bounding box center [339, 175] width 39 height 19
click at [370, 54] on div "提现列表" at bounding box center [375, 55] width 34 height 23
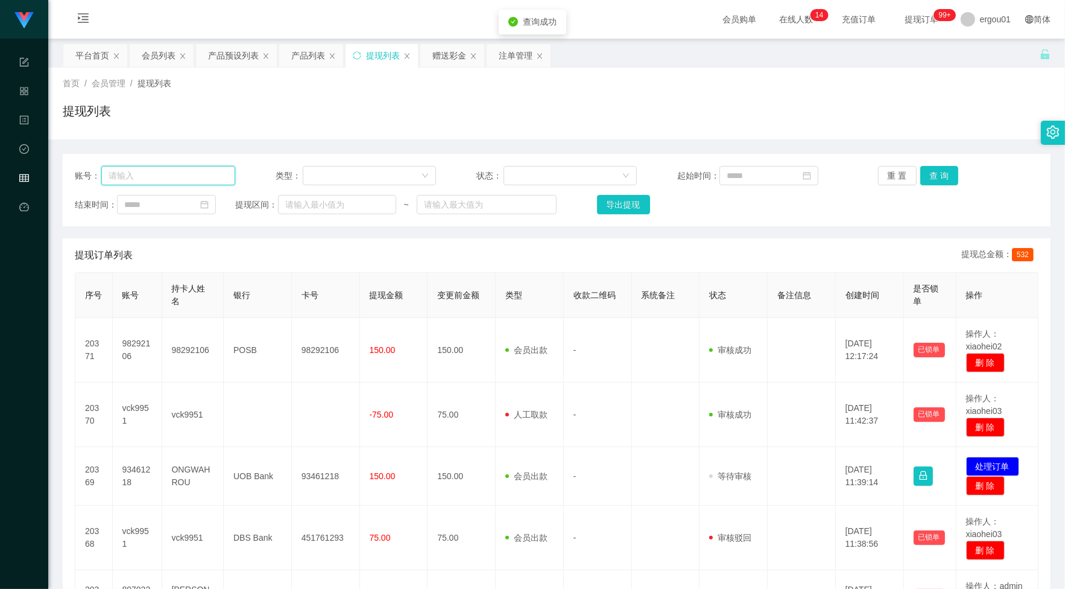
click at [230, 173] on input "text" at bounding box center [168, 175] width 134 height 19
paste input "93461218"
click at [924, 171] on button "查 询" at bounding box center [940, 175] width 39 height 19
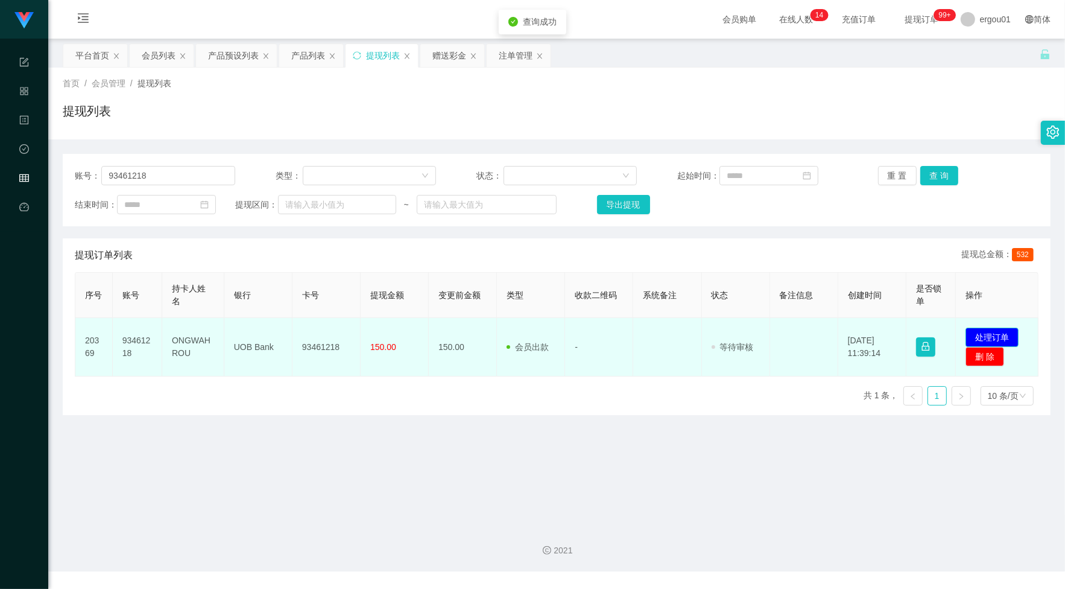
click at [976, 334] on button "处理订单" at bounding box center [992, 337] width 53 height 19
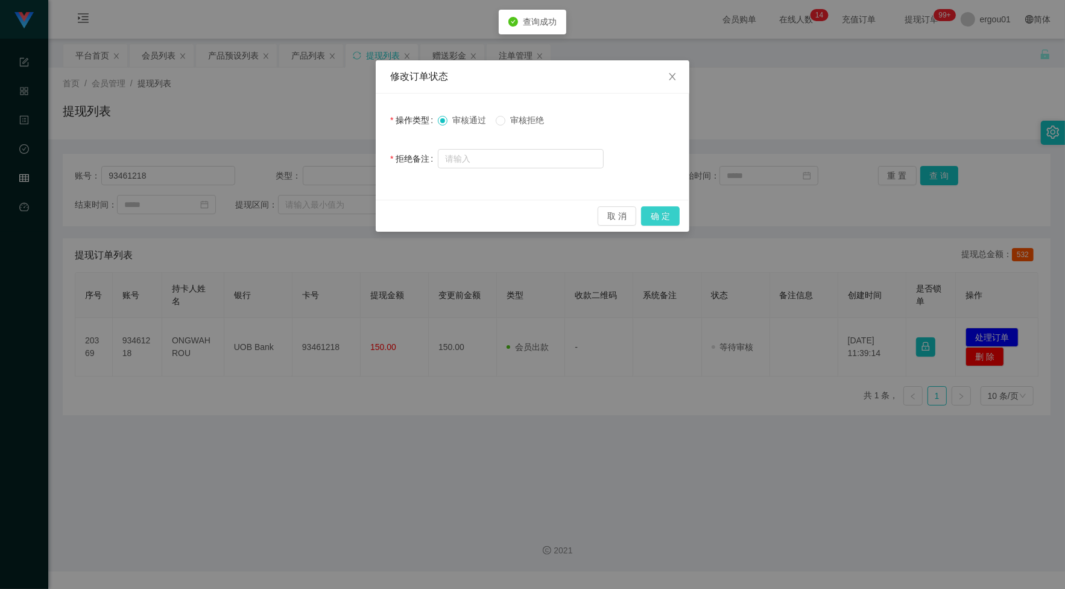
click at [658, 218] on button "确 定" at bounding box center [660, 215] width 39 height 19
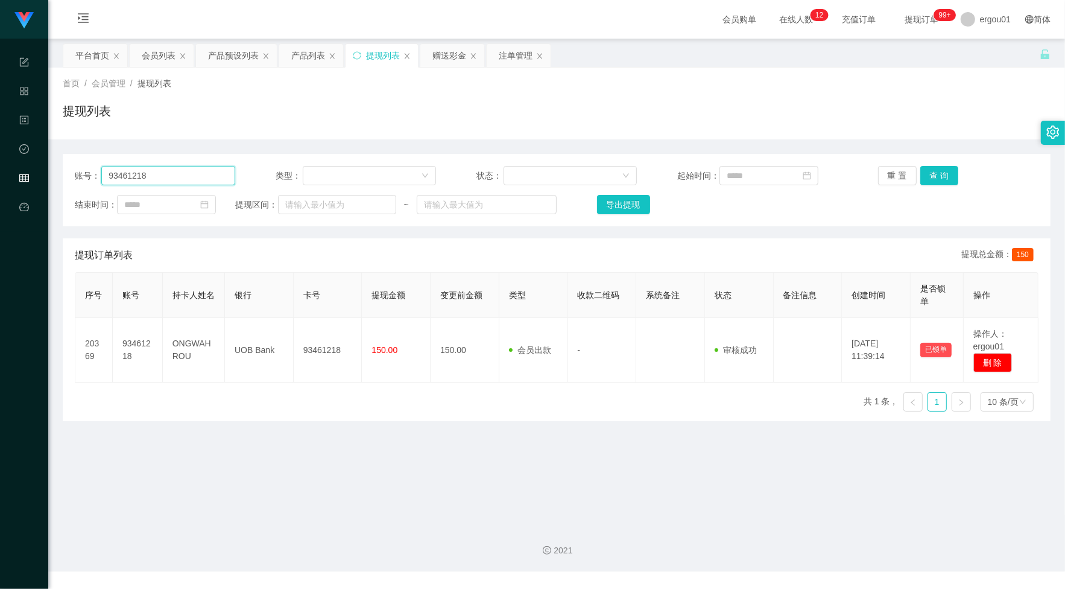
click at [209, 178] on input "93461218" at bounding box center [168, 175] width 134 height 19
paste input "kleinMoretti"
type input "kleinMoretti"
click at [940, 169] on button "查 询" at bounding box center [940, 175] width 39 height 19
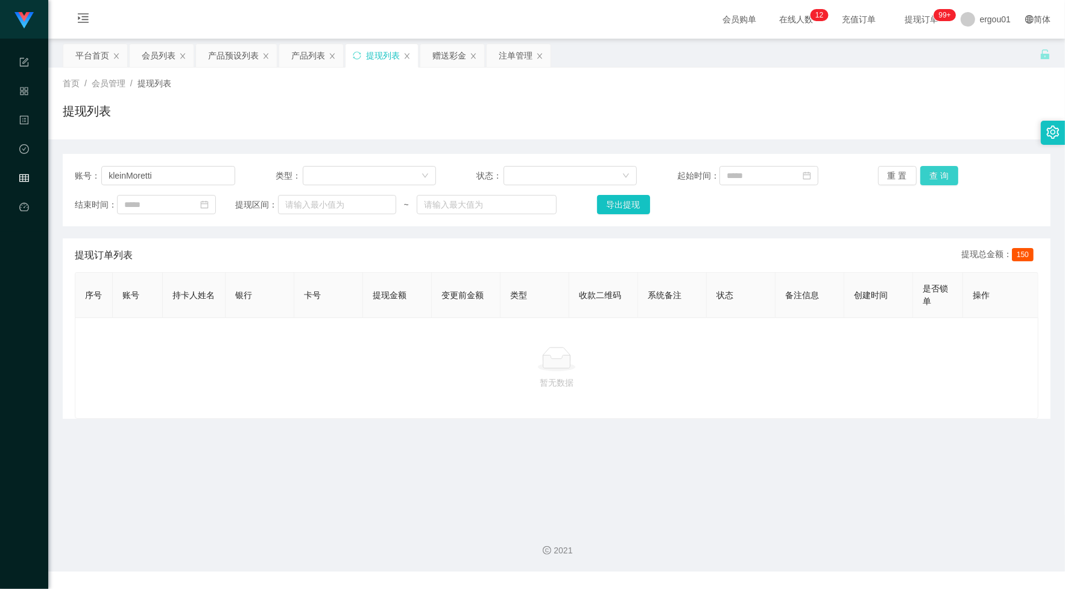
click at [934, 167] on button "查 询" at bounding box center [940, 175] width 39 height 19
click at [450, 55] on div "赠送彩金" at bounding box center [450, 55] width 34 height 23
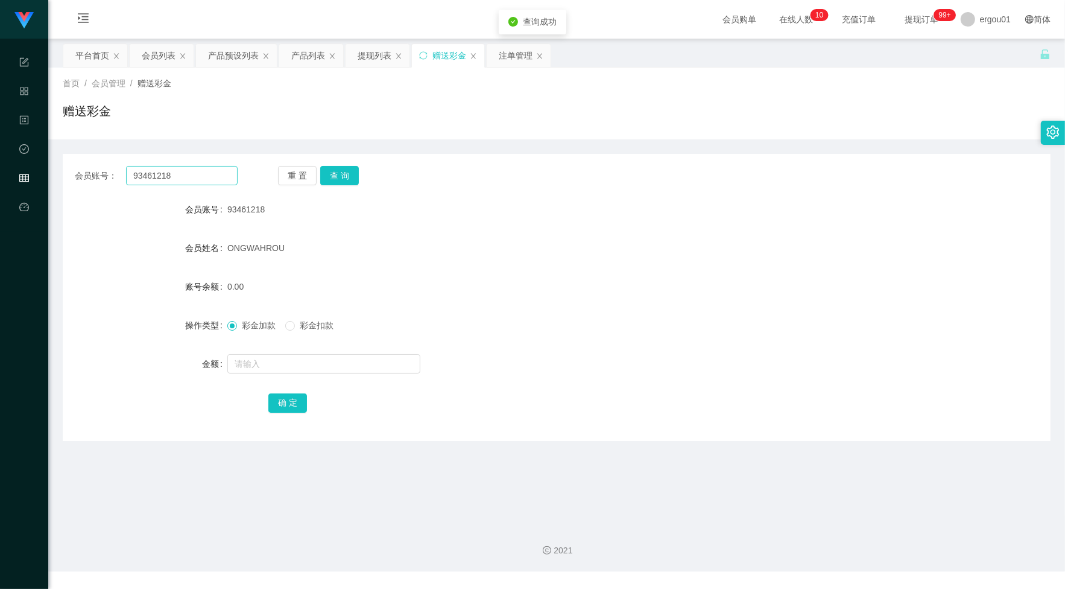
click at [222, 167] on div "会员账号： 93461218 重 置 查 询 会员账号 93461218 会员姓名 ONGWAHROU 账号余额 0.00 操作类型 彩金加款 彩金扣款 金额…" at bounding box center [557, 297] width 988 height 287
click at [203, 179] on input "93461218" at bounding box center [182, 175] width 112 height 19
click at [212, 178] on input "93461218" at bounding box center [182, 175] width 112 height 19
paste input "kleinMoretti"
type input "kleinMoretti"
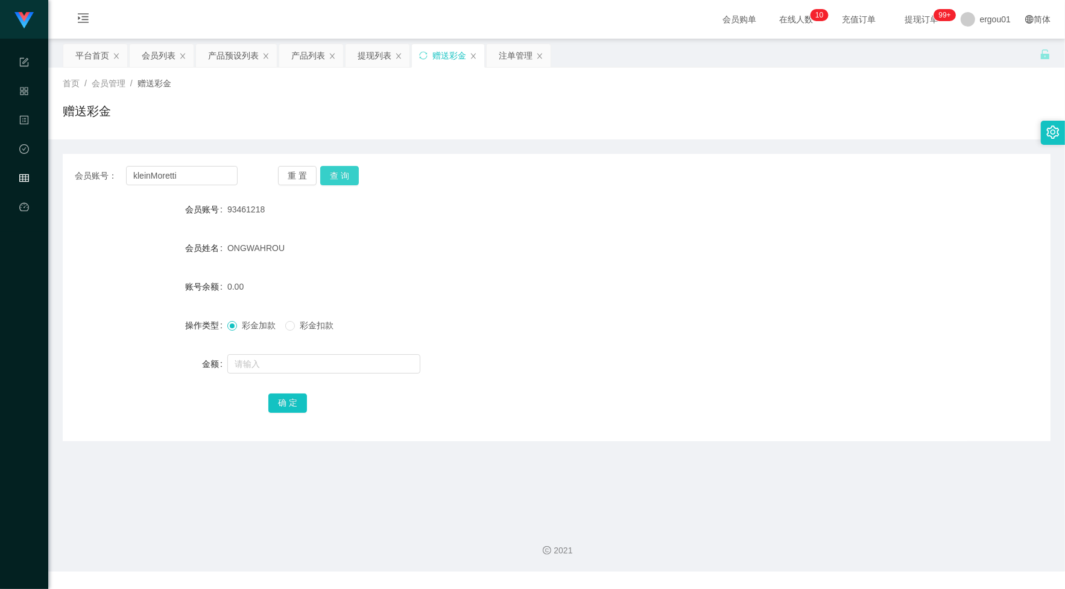
click at [343, 176] on button "查 询" at bounding box center [339, 175] width 39 height 19
click at [299, 326] on span "彩金扣款" at bounding box center [316, 325] width 43 height 10
click at [224, 176] on input "kleinMoretti" at bounding box center [182, 175] width 112 height 19
click at [384, 52] on div "提现列表" at bounding box center [375, 55] width 34 height 23
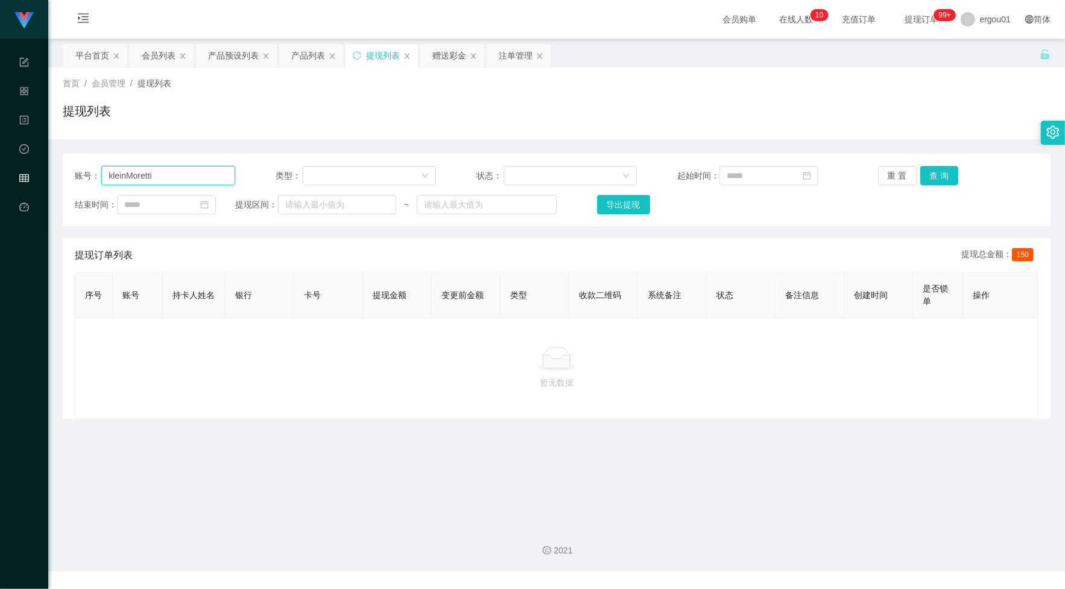
click at [199, 176] on input "kleinMoretti" at bounding box center [168, 175] width 134 height 19
click at [927, 171] on button "查 询" at bounding box center [940, 175] width 39 height 19
click at [448, 53] on div "赠送彩金" at bounding box center [450, 55] width 34 height 23
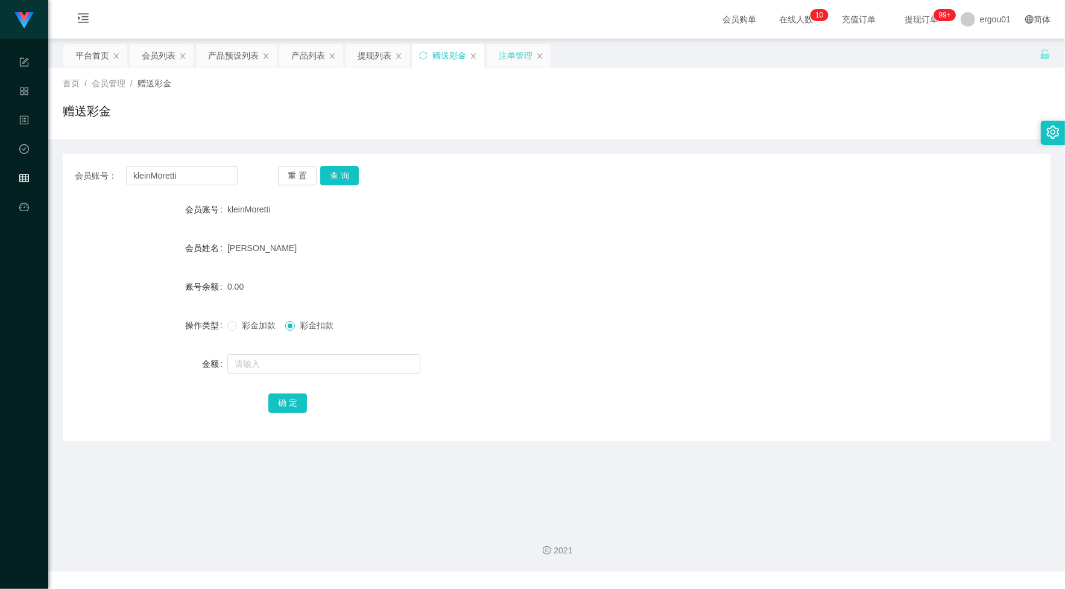
click at [509, 62] on div "注单管理" at bounding box center [516, 55] width 34 height 23
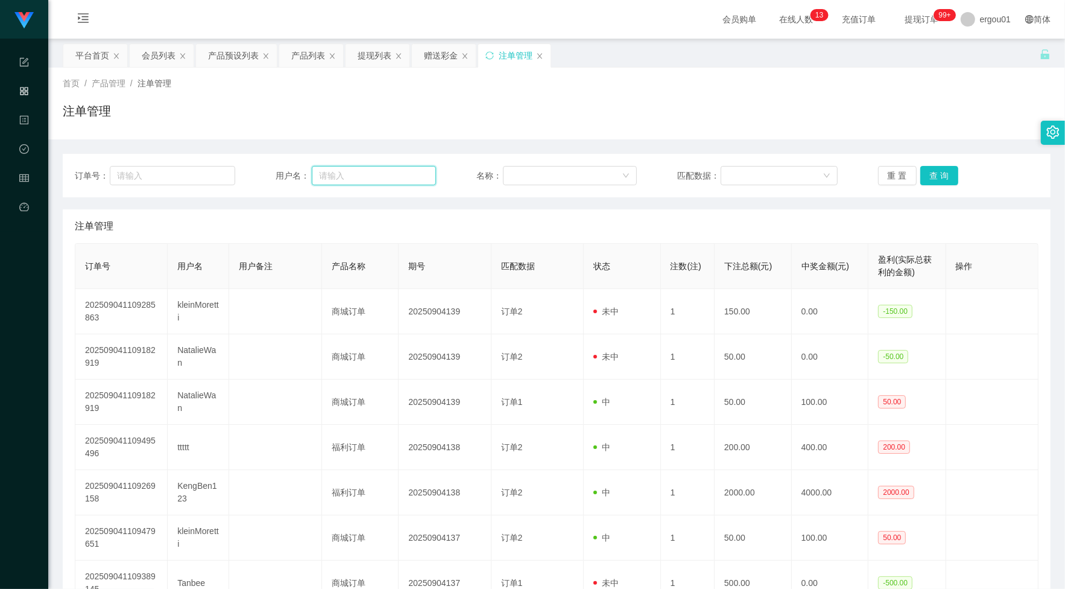
click at [331, 167] on input "text" at bounding box center [374, 175] width 124 height 19
paste input "kleinMoretti"
type input "kleinMoretti"
click at [940, 177] on button "查 询" at bounding box center [940, 175] width 39 height 19
click at [940, 177] on div "重 置 查 询" at bounding box center [958, 175] width 160 height 19
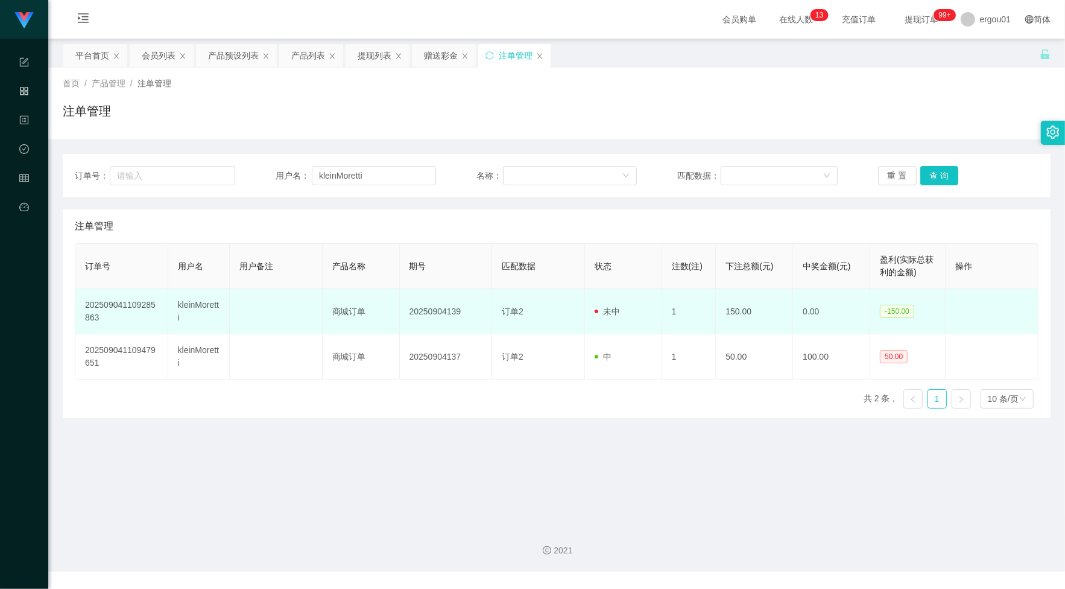
click at [640, 318] on td "未中" at bounding box center [623, 311] width 77 height 45
drag, startPoint x: 658, startPoint y: 311, endPoint x: 800, endPoint y: 310, distance: 142.4
click at [800, 310] on tr "202509041109285863 kleinMoretti 商城订单 20250904139 订单2 未中 1 150.00 0.00 -150.00" at bounding box center [557, 311] width 964 height 45
